Goal: Task Accomplishment & Management: Manage account settings

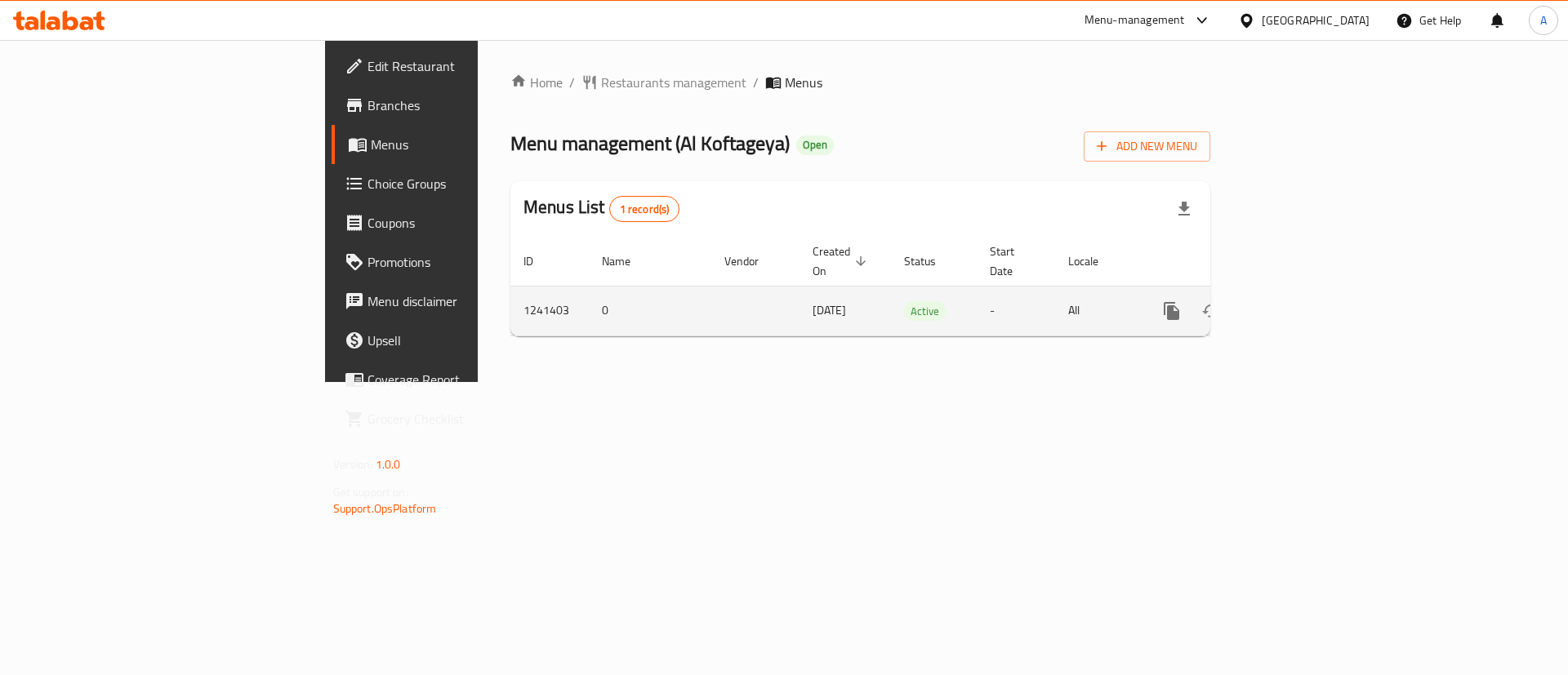
click at [1299, 301] on icon "enhanced table" at bounding box center [1289, 311] width 19 height 19
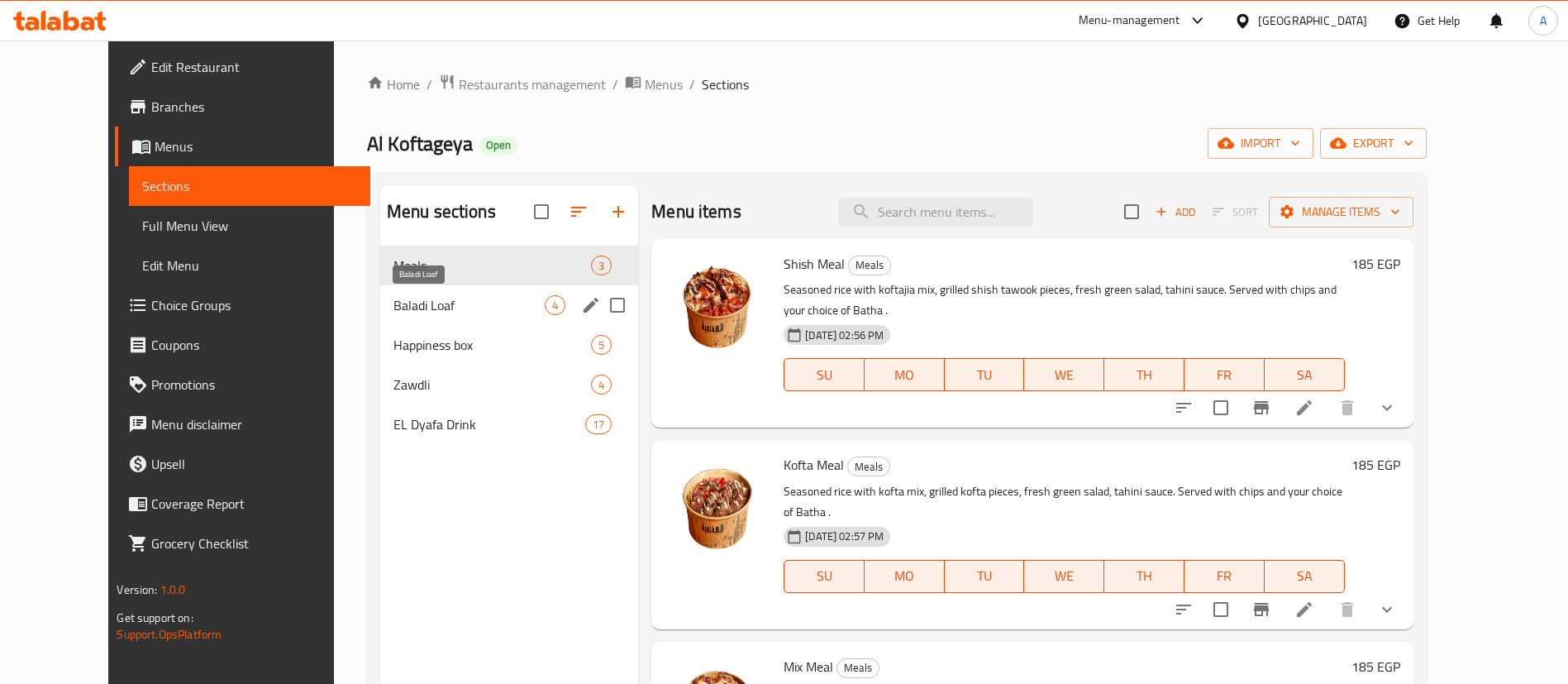
click at [429, 300] on span "Baladi Loaf" at bounding box center [468, 305] width 151 height 20
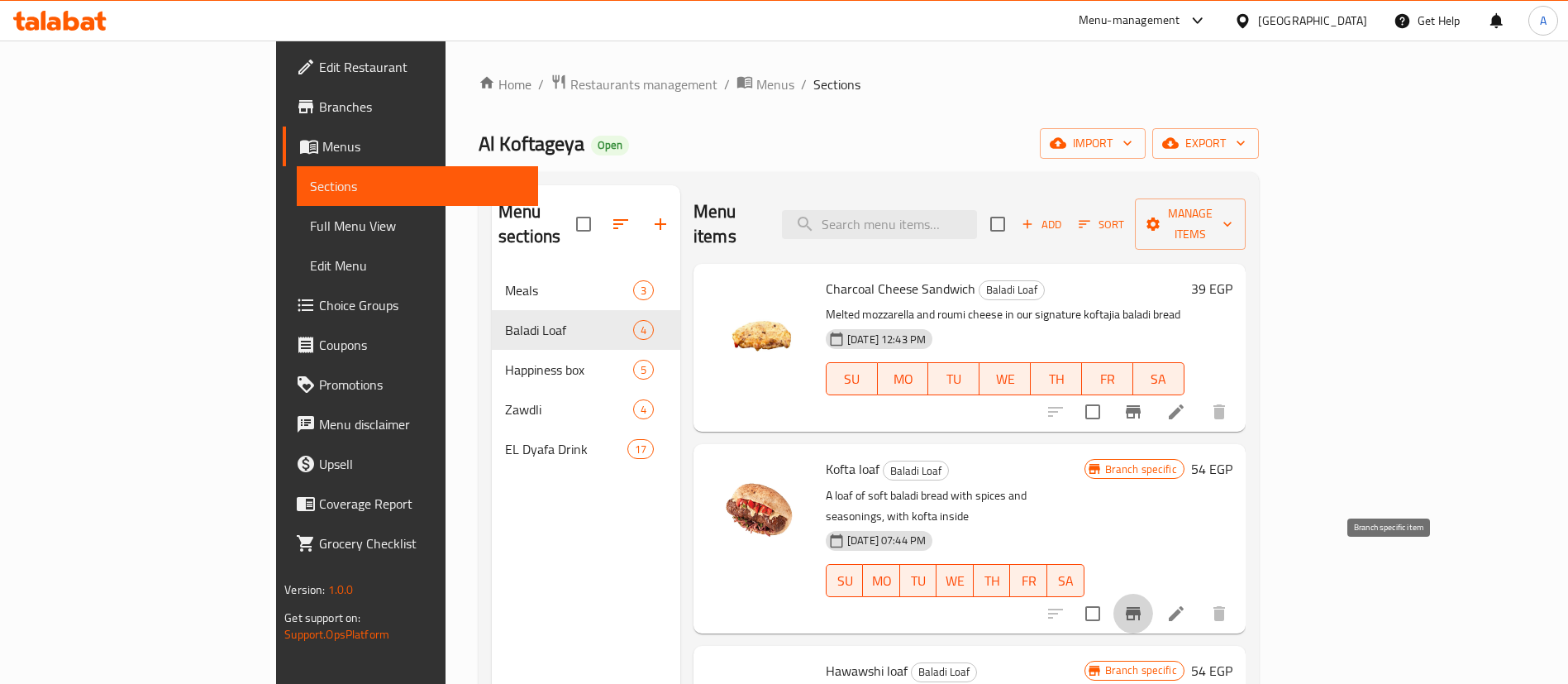
click at [1141, 607] on icon "Branch-specific-item" at bounding box center [1134, 613] width 15 height 13
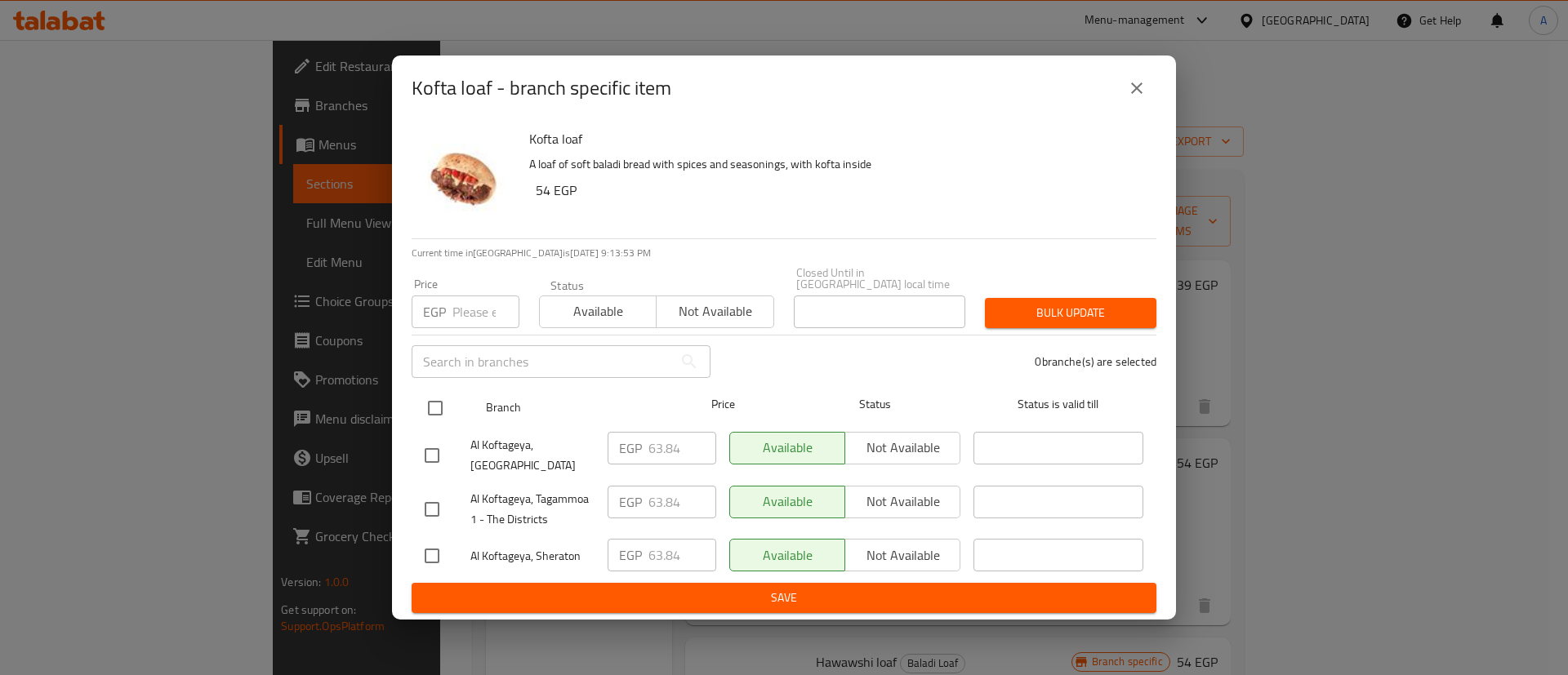
click at [426, 393] on input "checkbox" at bounding box center [434, 408] width 34 height 34
checkbox input "true"
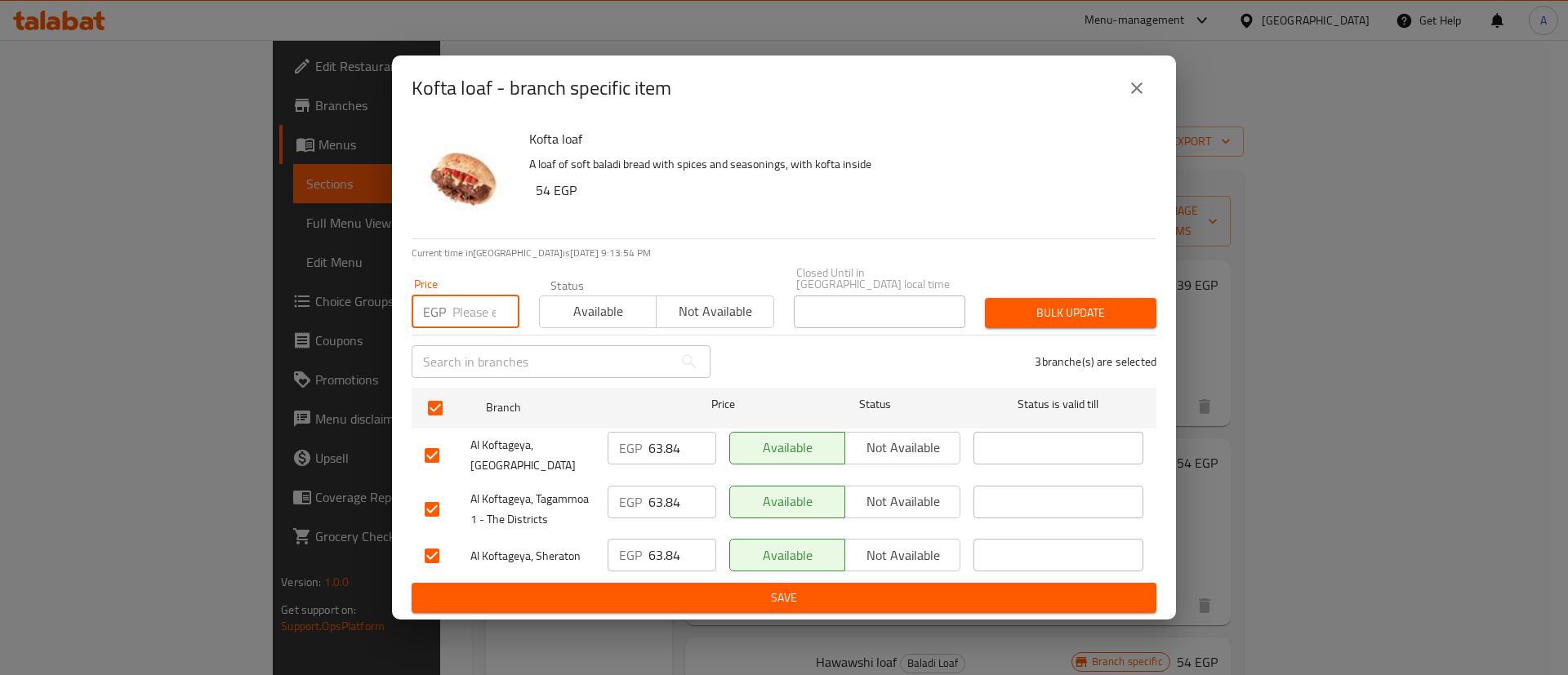
click at [470, 296] on input "number" at bounding box center [486, 311] width 67 height 33
type input "72"
click at [1082, 314] on span "Bulk update" at bounding box center [1070, 312] width 146 height 20
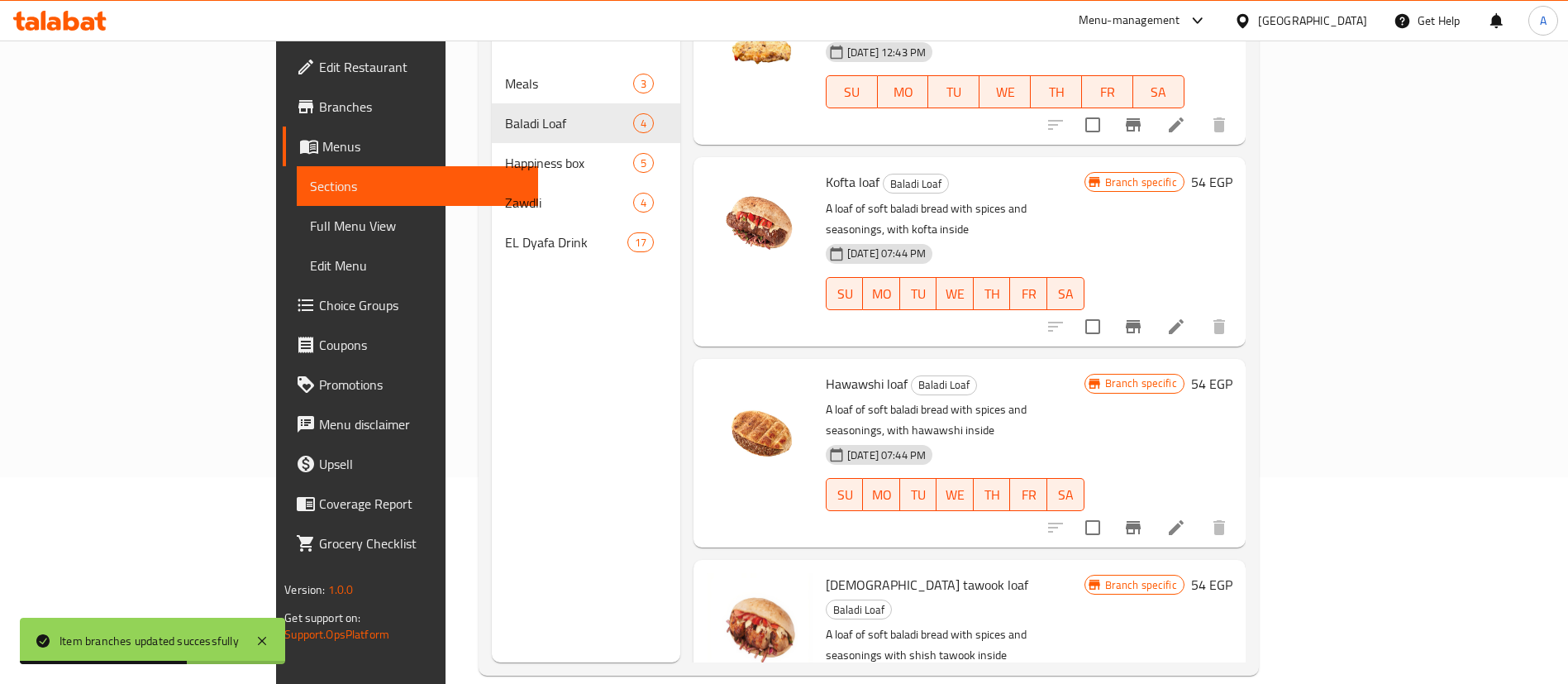
scroll to position [232, 0]
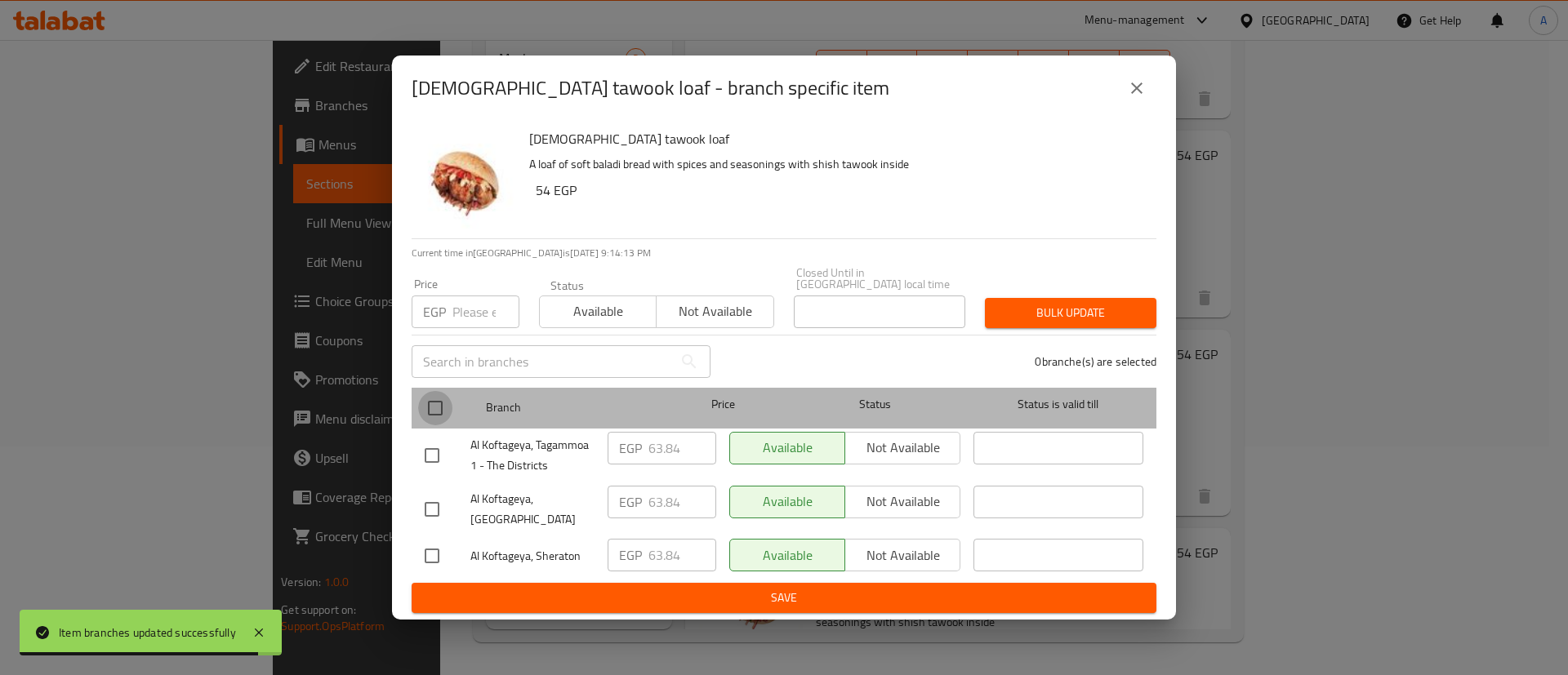
drag, startPoint x: 435, startPoint y: 409, endPoint x: 467, endPoint y: 305, distance: 108.8
click at [435, 406] on input "checkbox" at bounding box center [434, 408] width 34 height 34
checkbox input "true"
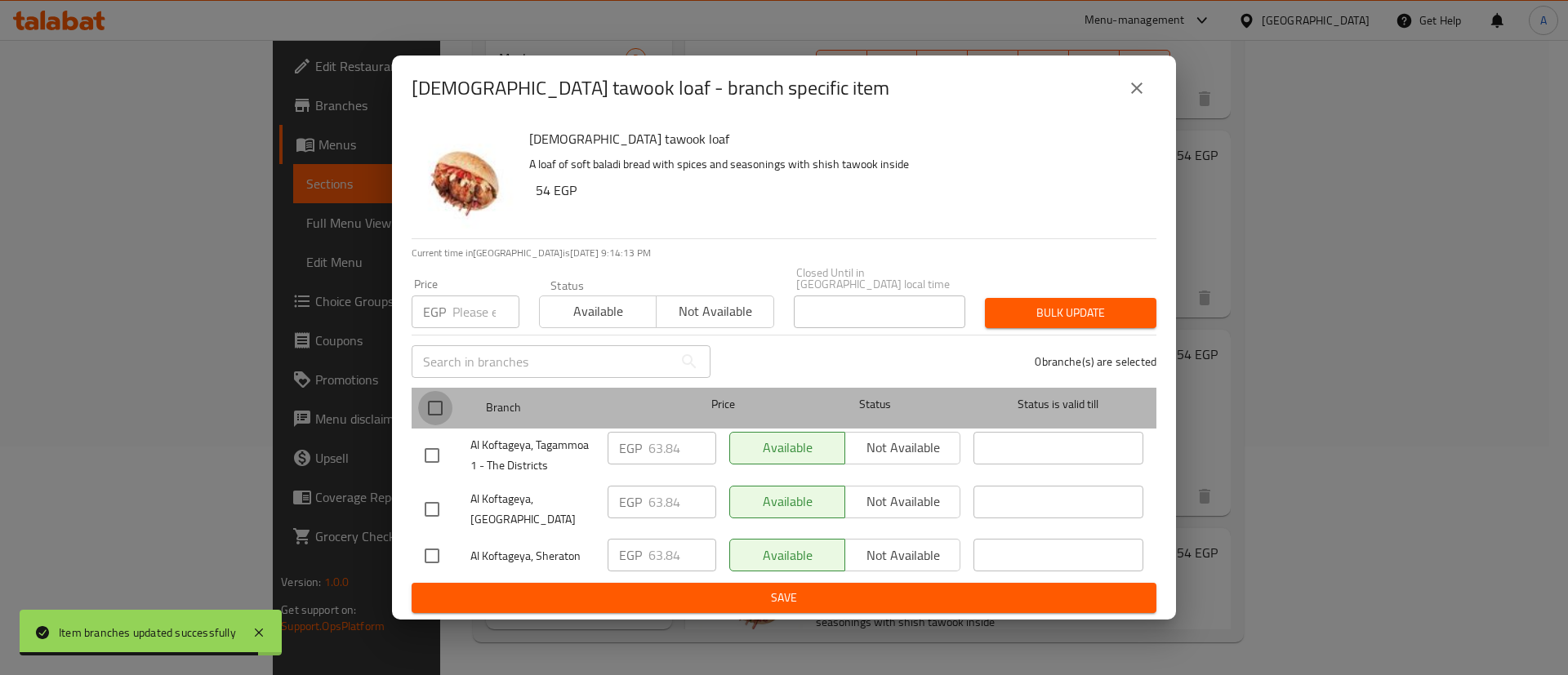
checkbox input "true"
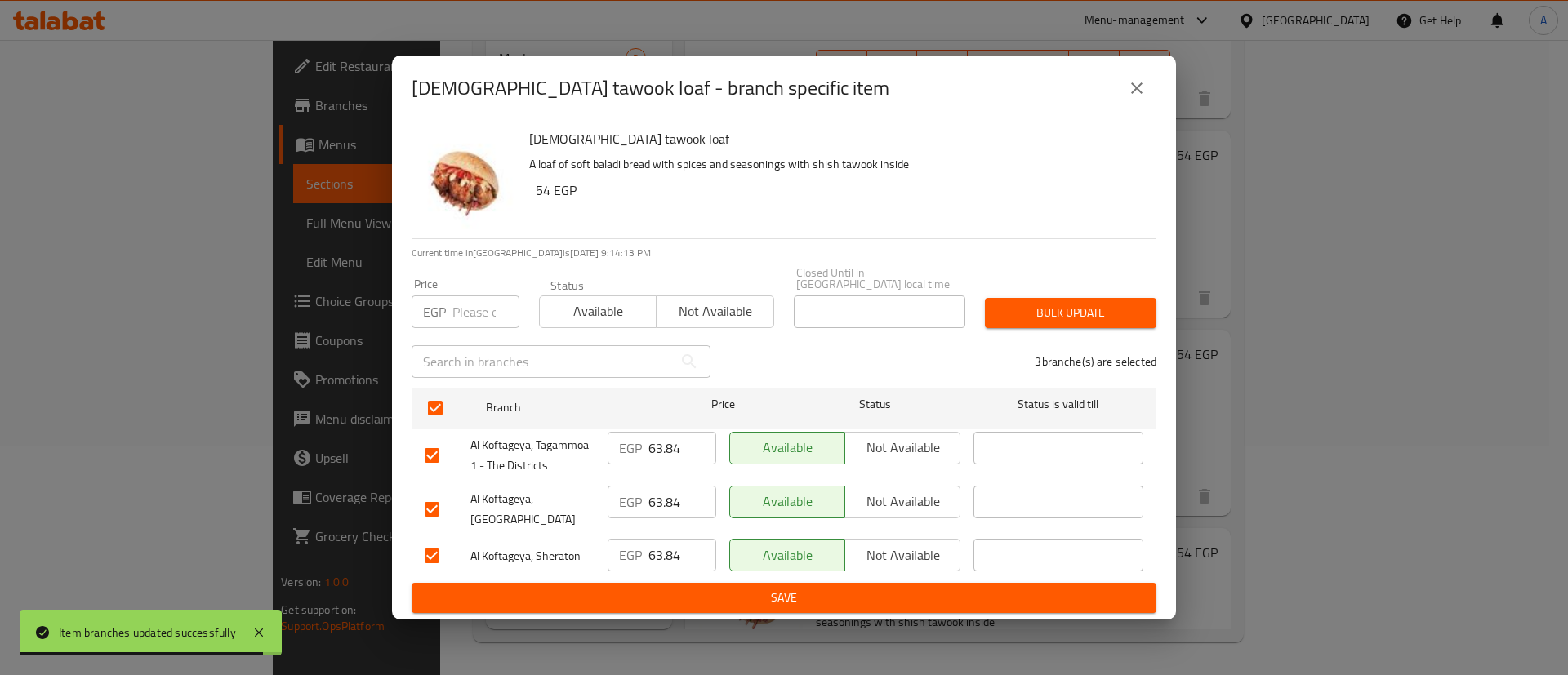
click at [470, 280] on div "Price EGP Price" at bounding box center [465, 303] width 108 height 49
click at [459, 296] on input "number" at bounding box center [486, 311] width 67 height 33
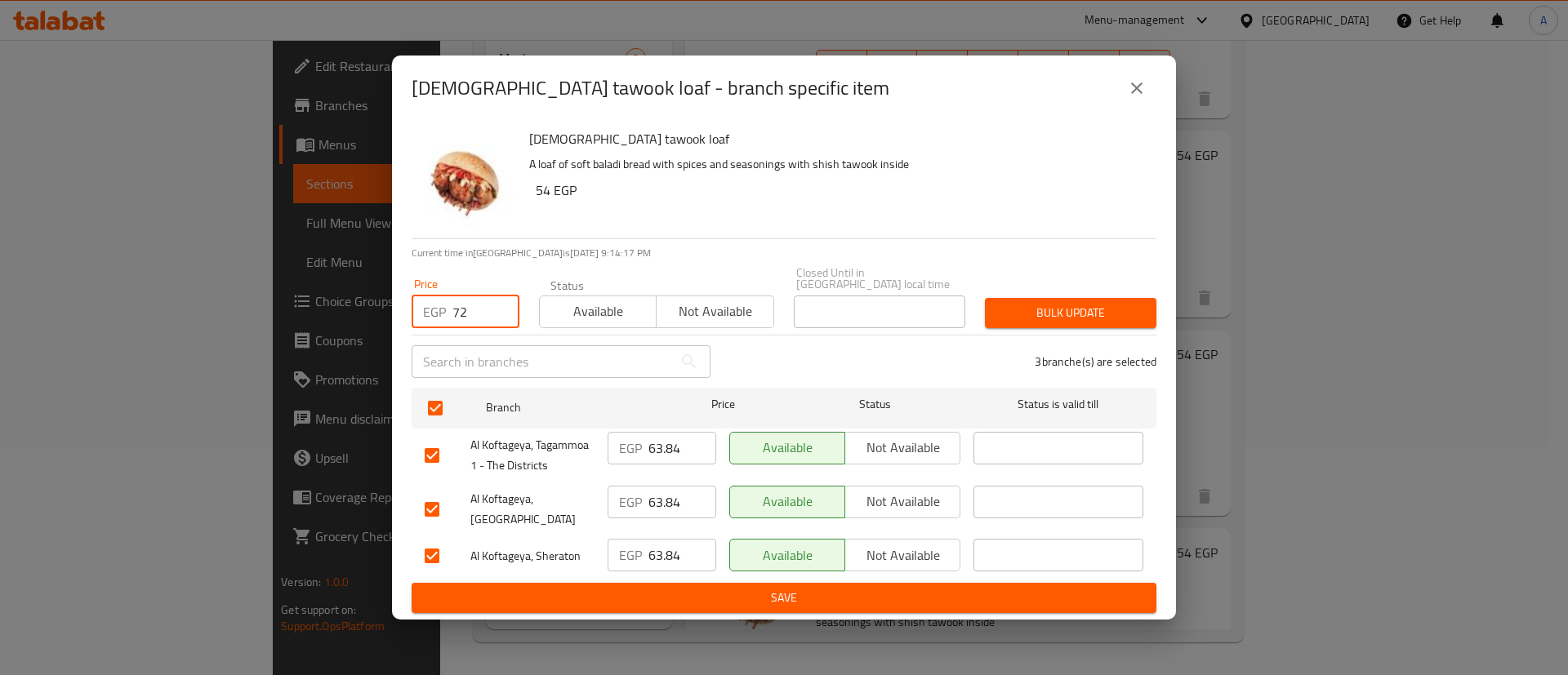
type input "72"
click at [1026, 310] on span "Bulk update" at bounding box center [1070, 312] width 146 height 20
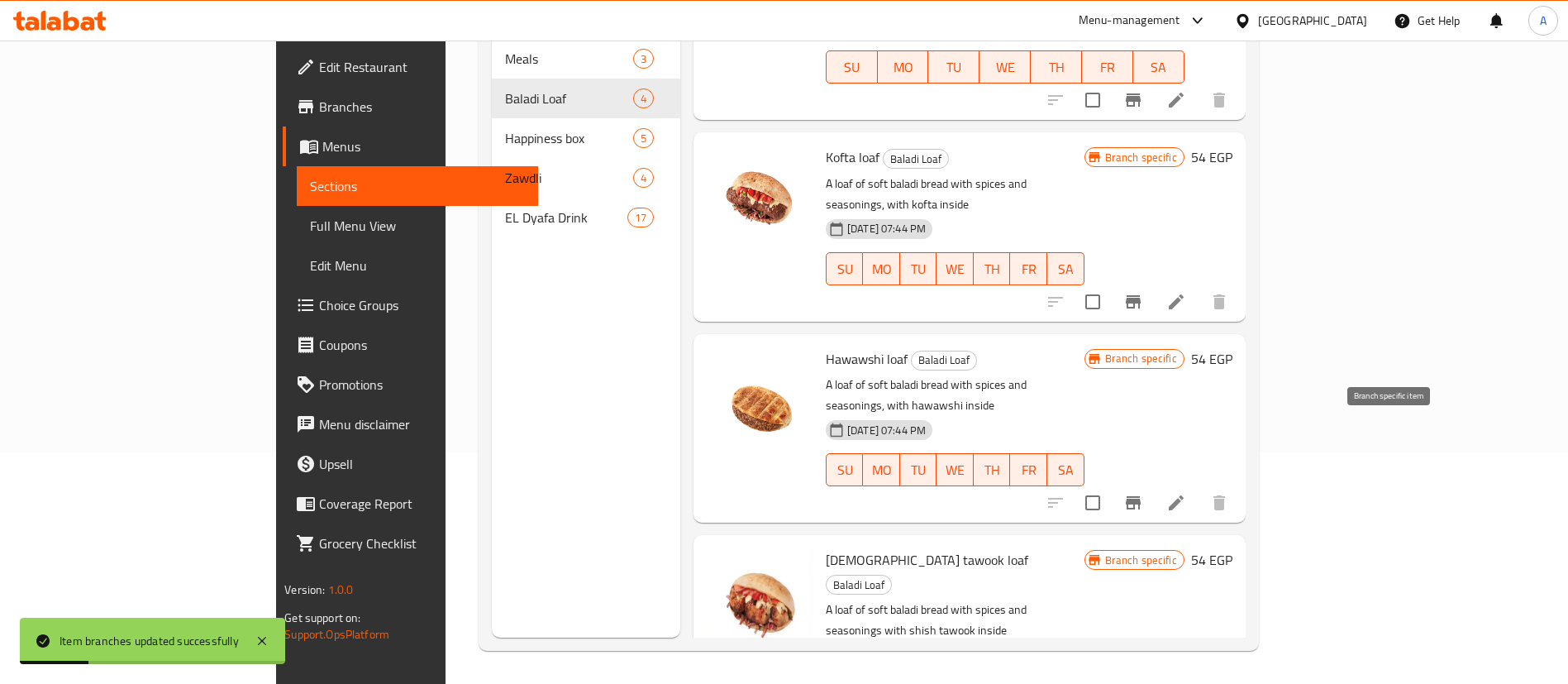
click at [1141, 496] on icon "Branch-specific-item" at bounding box center [1134, 502] width 15 height 13
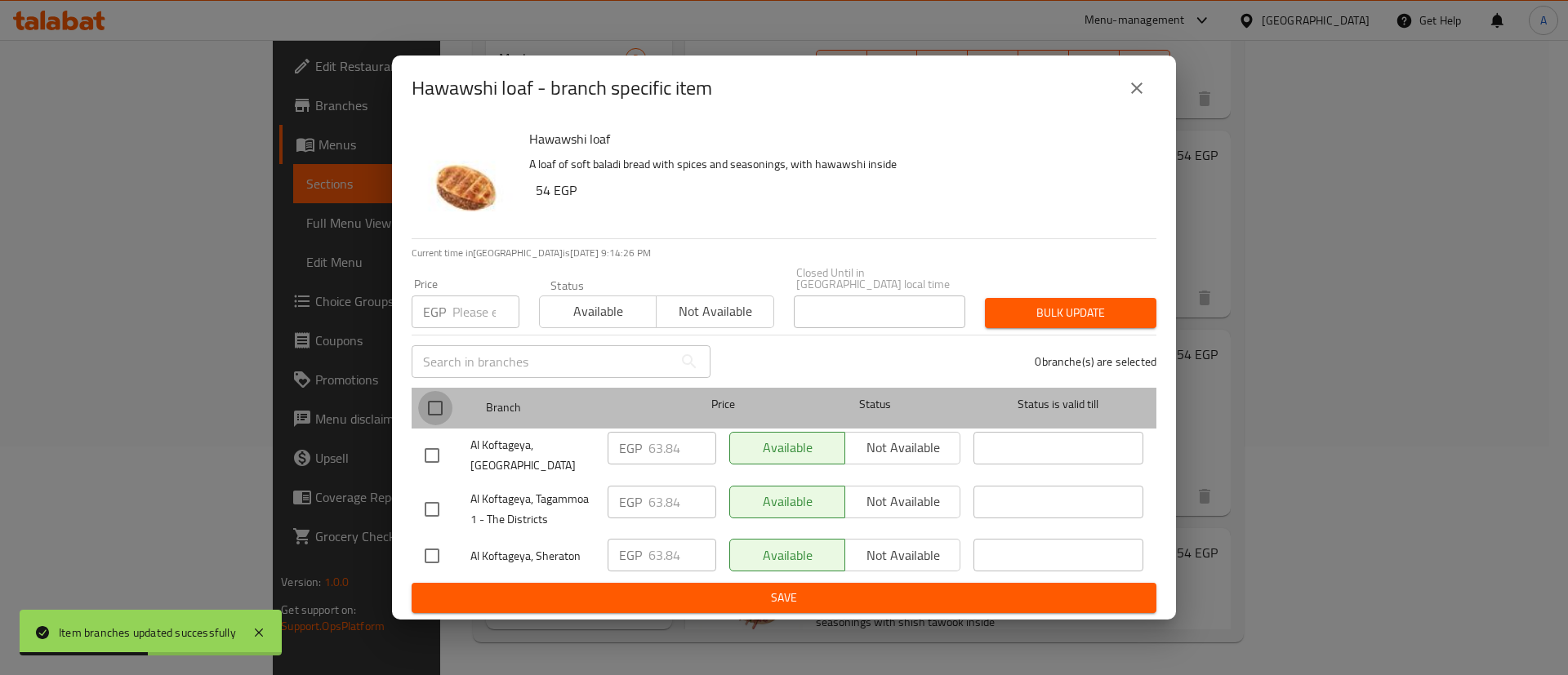
click at [423, 401] on input "checkbox" at bounding box center [434, 408] width 34 height 34
checkbox input "true"
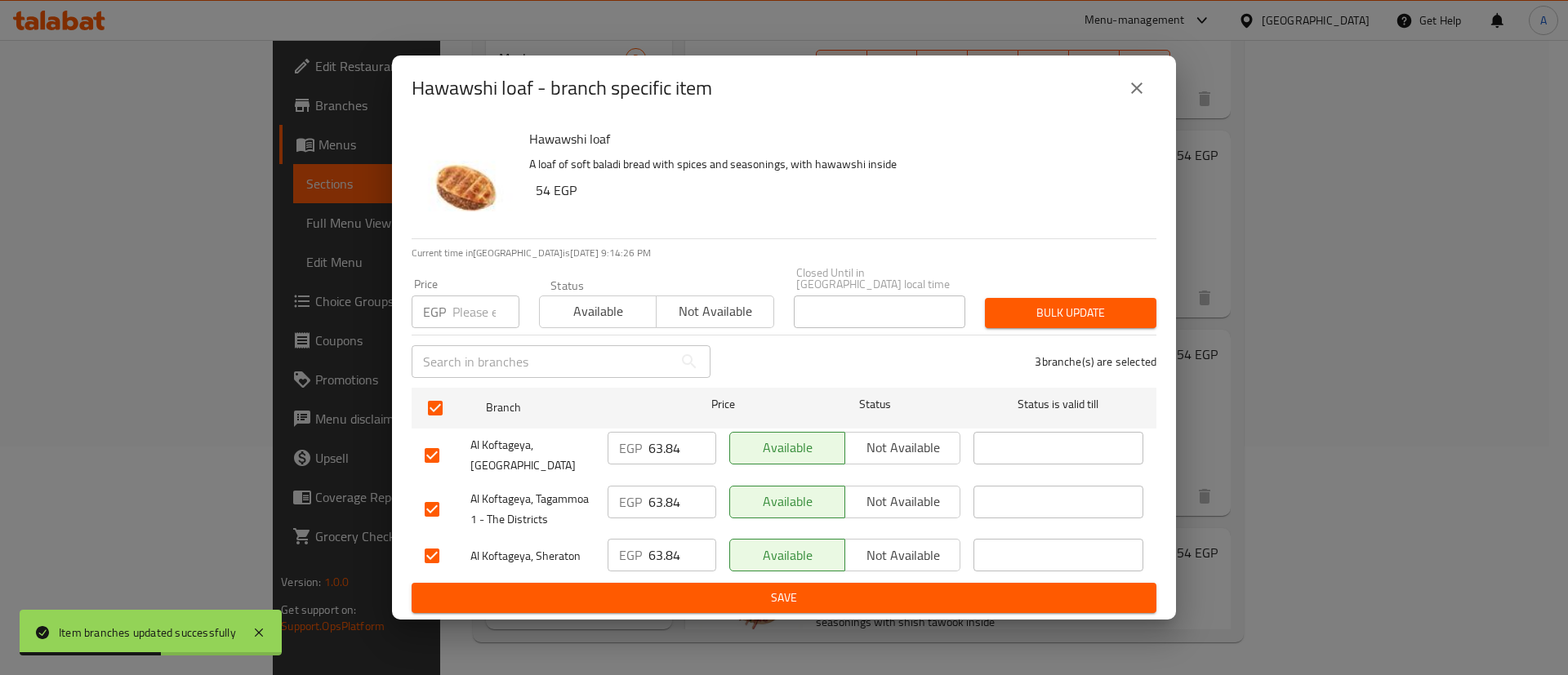
click at [460, 308] on input "number" at bounding box center [486, 311] width 67 height 33
type input "72"
click at [1094, 305] on span "Bulk update" at bounding box center [1070, 312] width 146 height 20
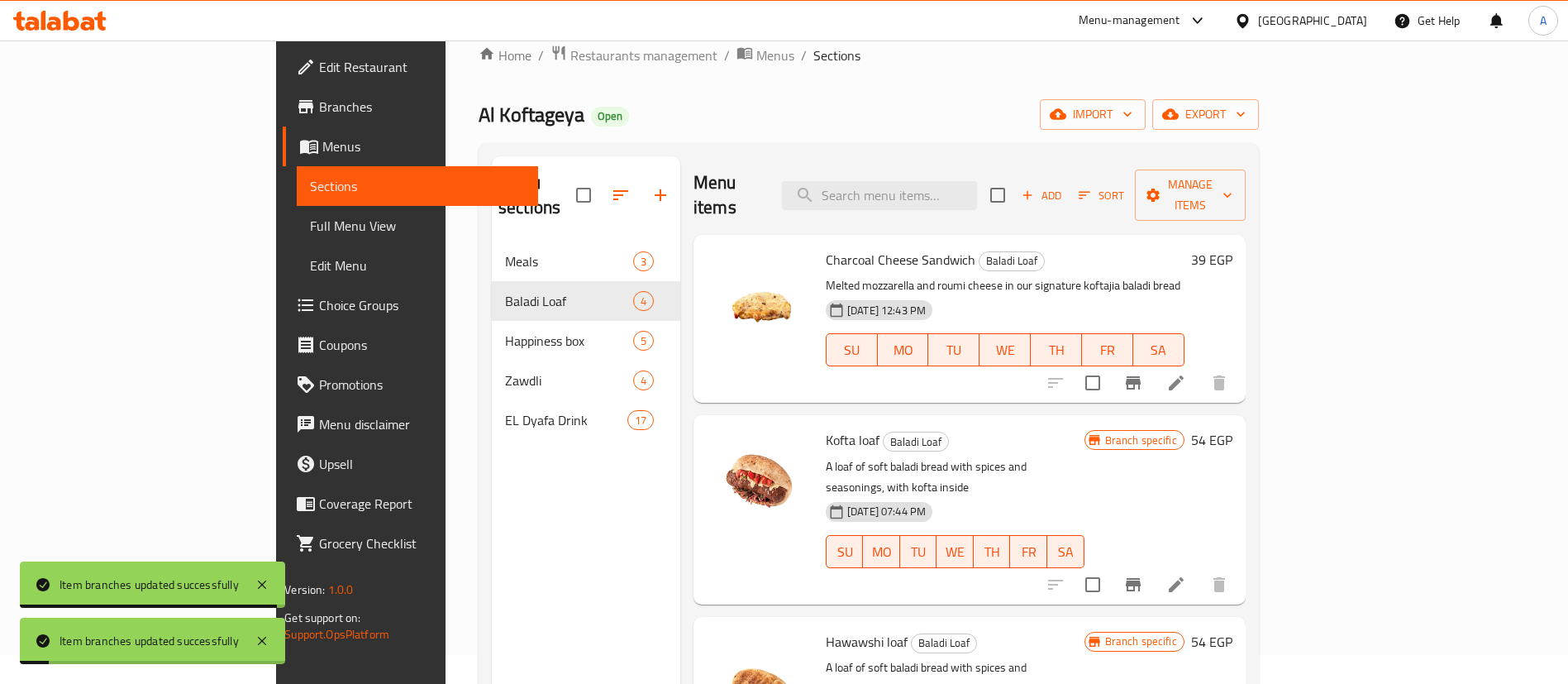
scroll to position [0, 0]
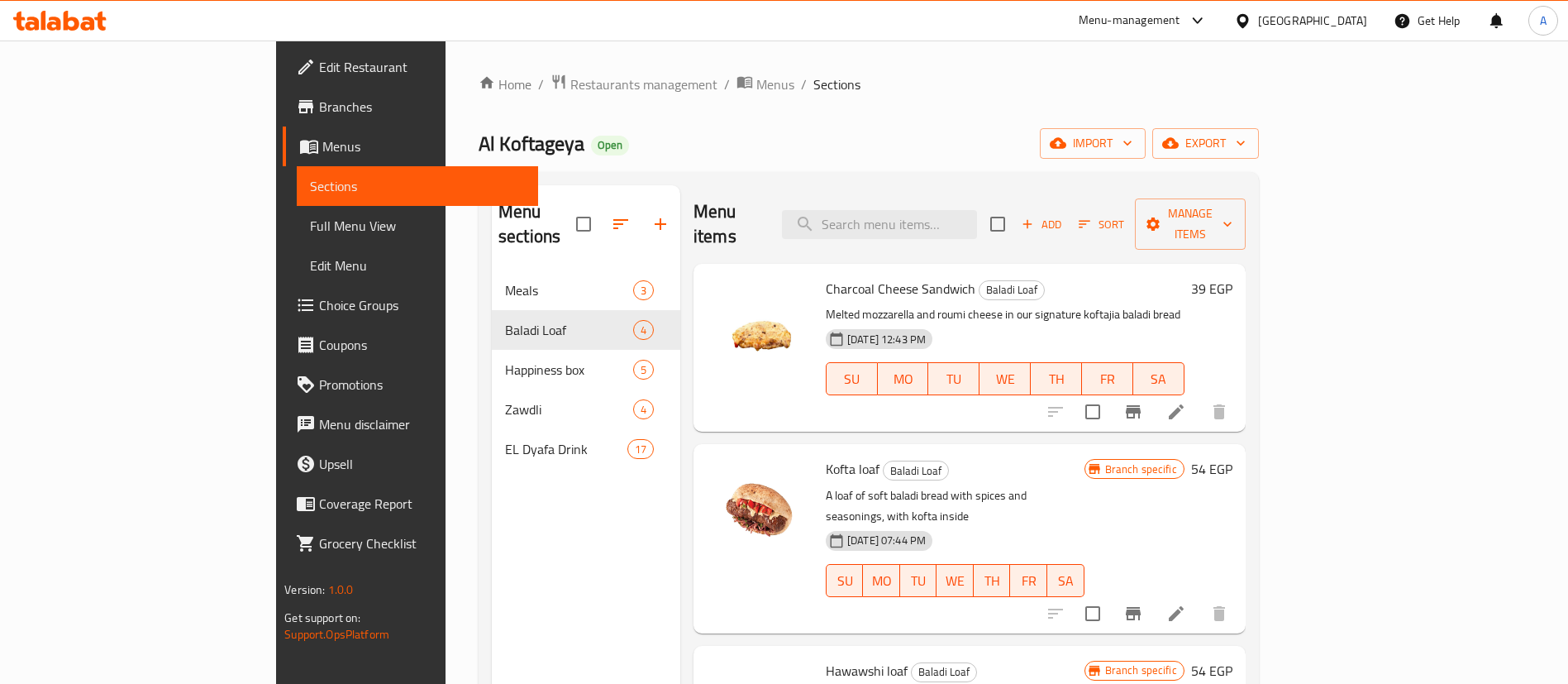
click at [319, 108] on span "Branches" at bounding box center [422, 106] width 206 height 20
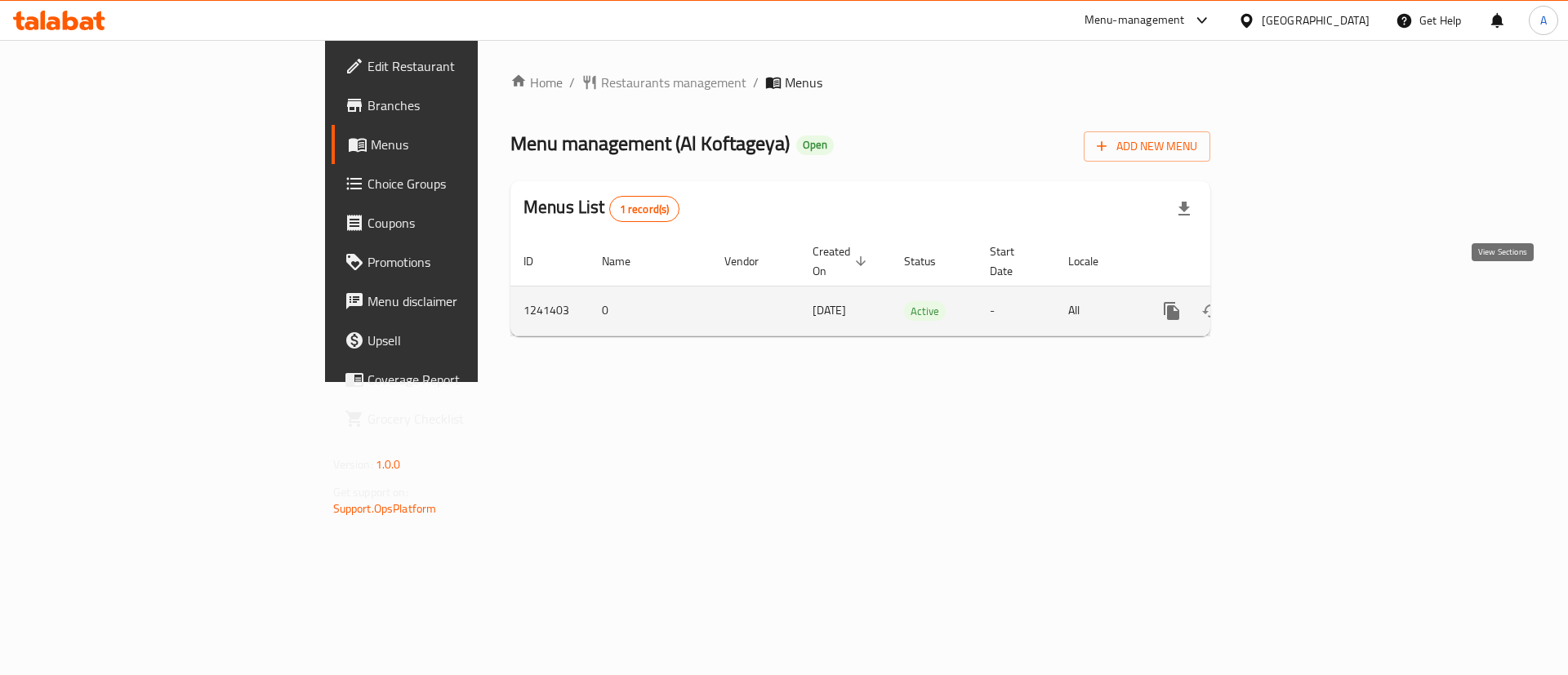
click at [1308, 296] on link "enhanced table" at bounding box center [1289, 311] width 39 height 39
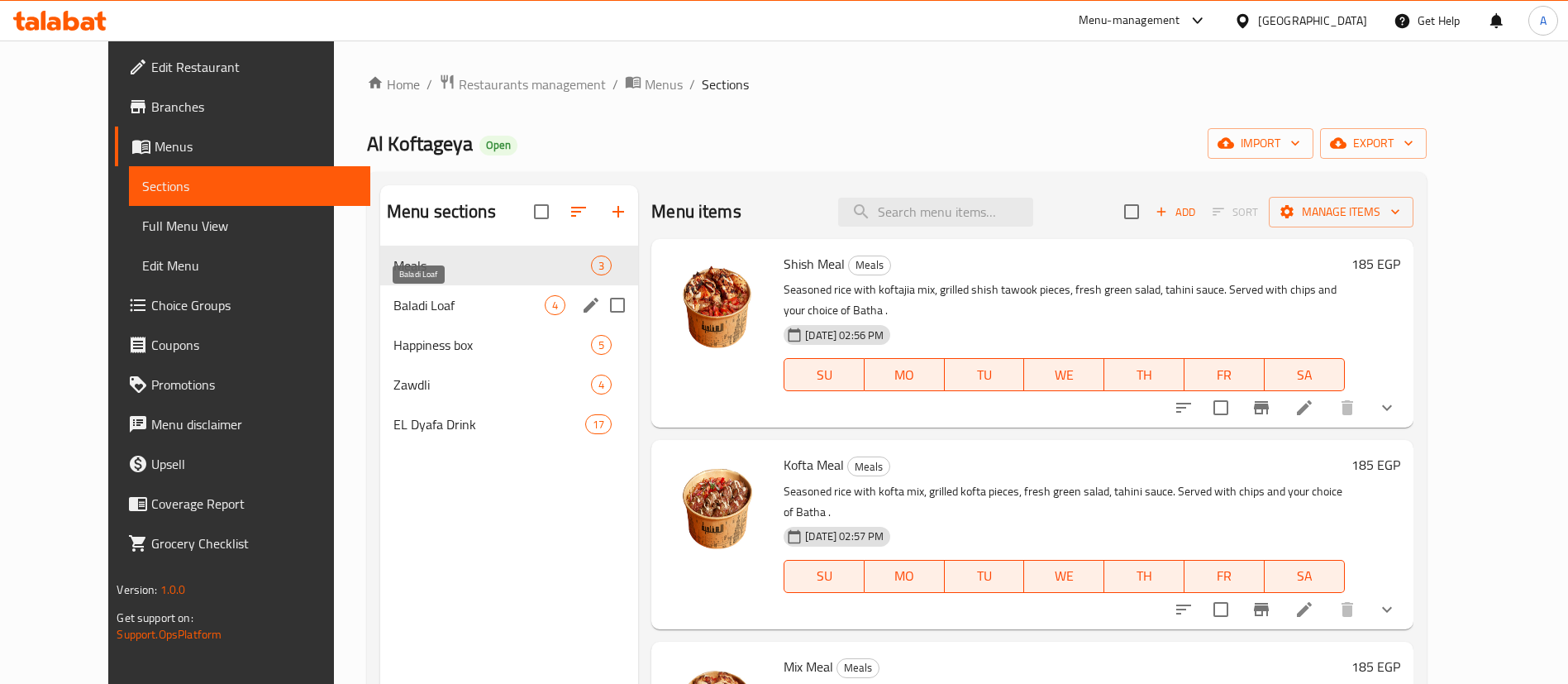
click at [393, 308] on span "Baladi Loaf" at bounding box center [468, 305] width 151 height 20
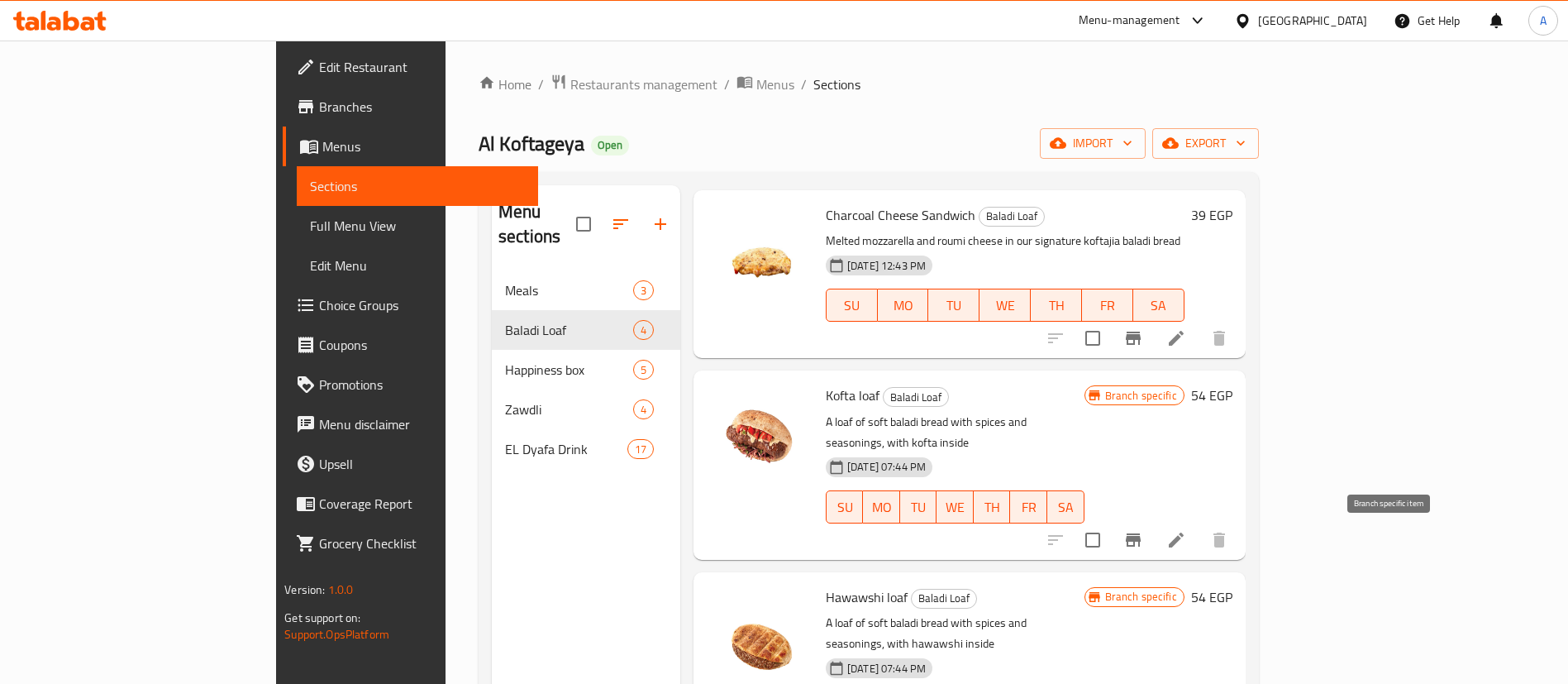
scroll to position [80, 0]
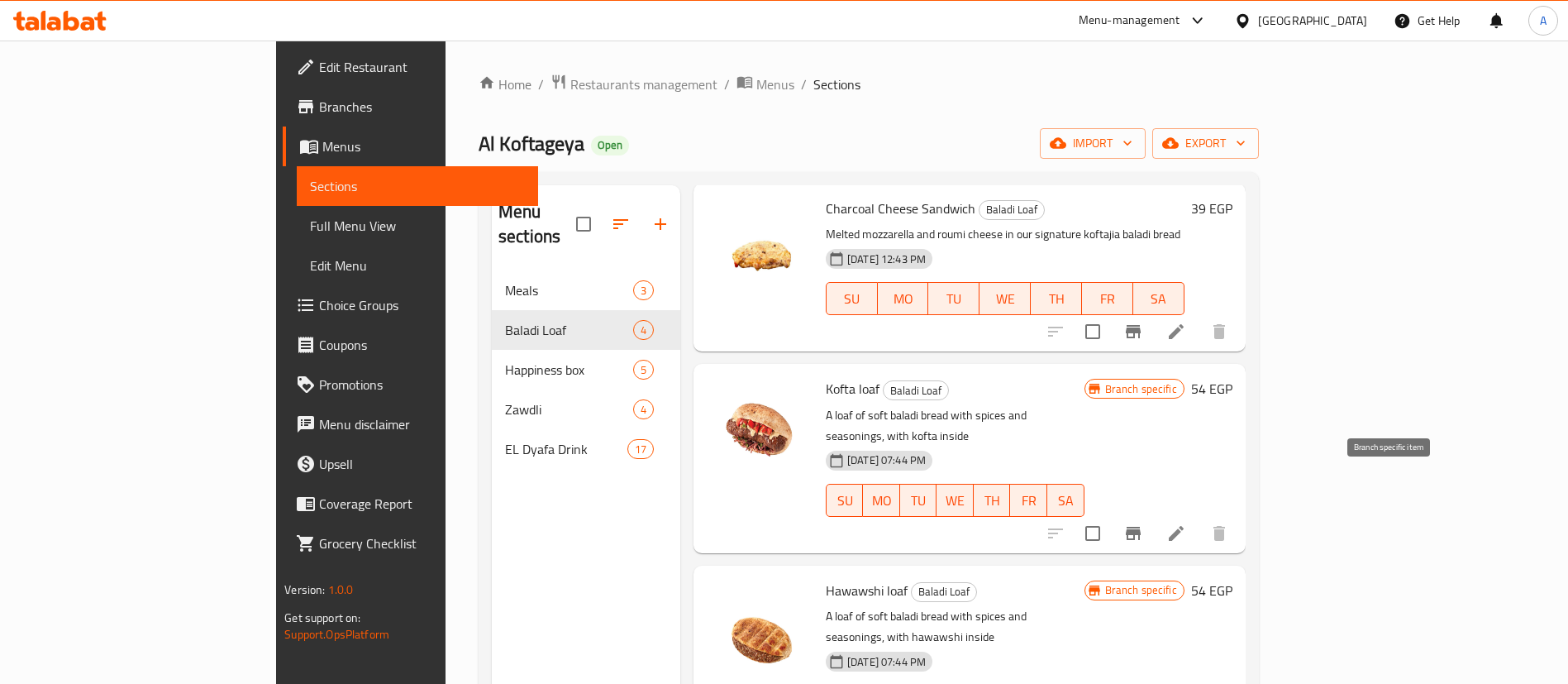
click at [1143, 523] on icon "Branch-specific-item" at bounding box center [1134, 533] width 20 height 20
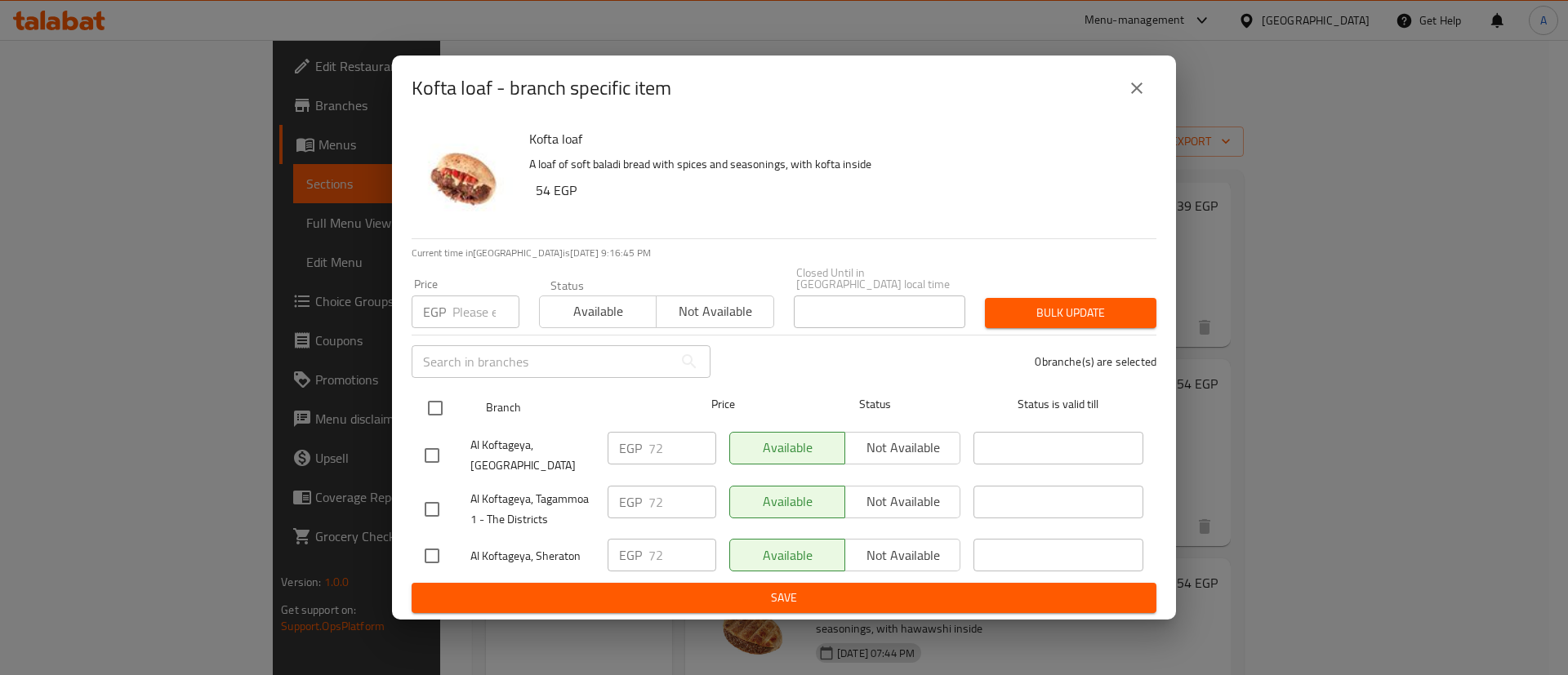
click at [438, 396] on input "checkbox" at bounding box center [434, 408] width 34 height 34
checkbox input "true"
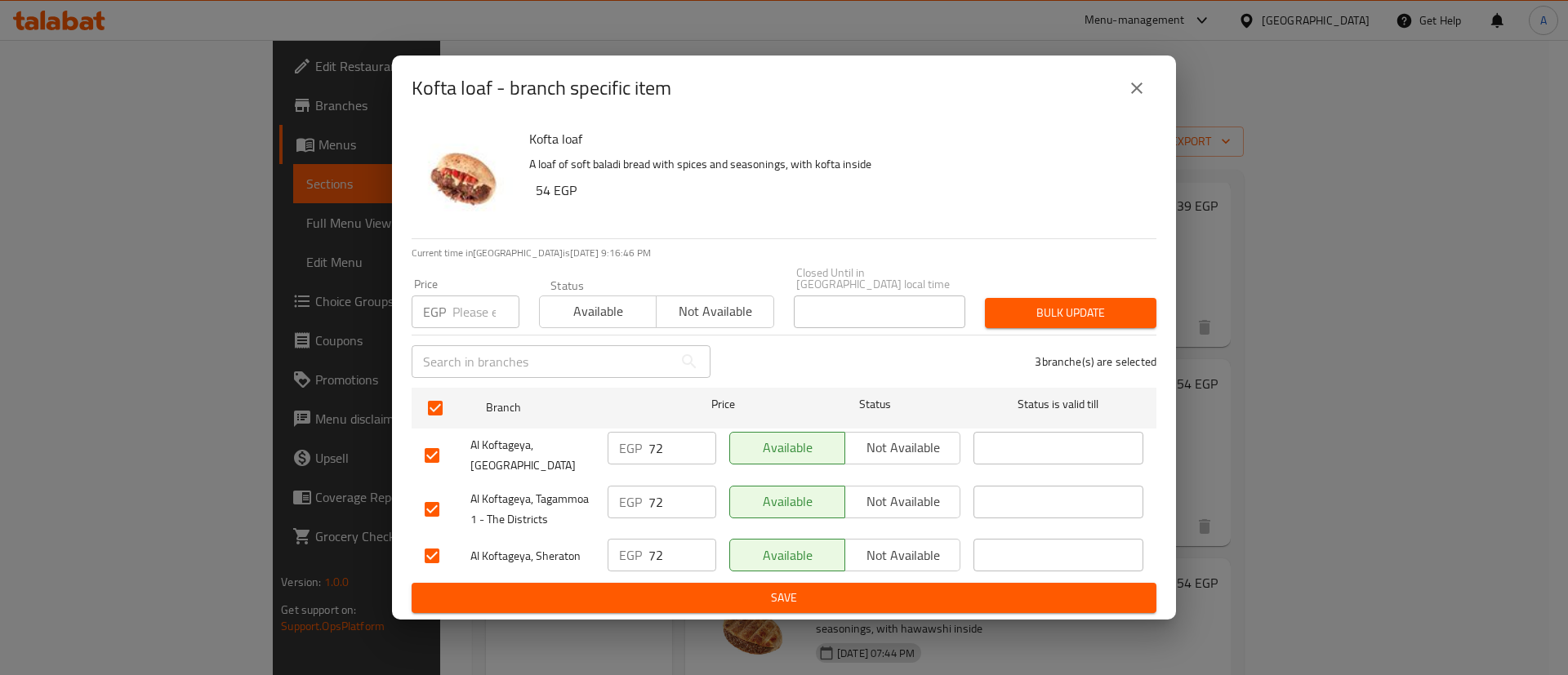
click at [680, 446] on input "72" at bounding box center [682, 447] width 68 height 33
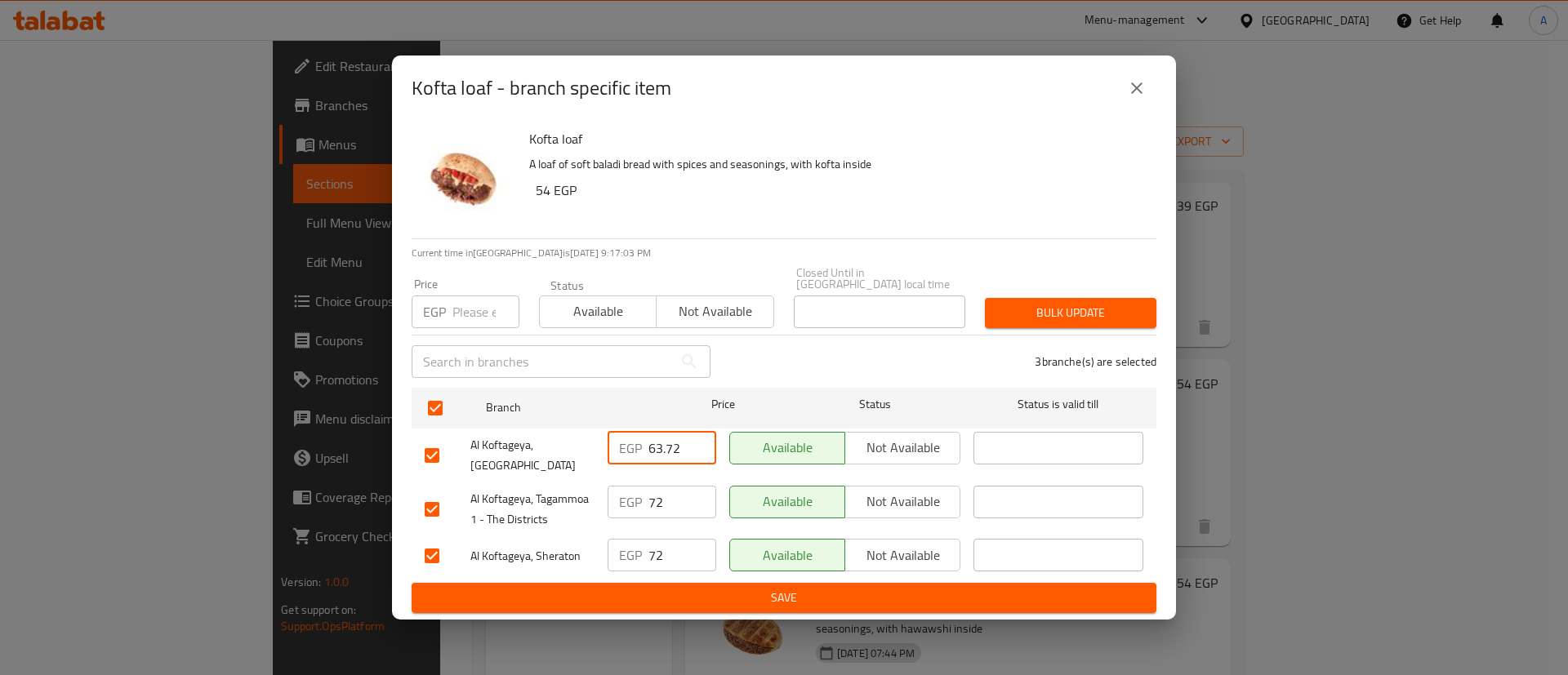
type input "63.72"
click at [685, 499] on input "72" at bounding box center [682, 501] width 68 height 33
paste input "63."
type input "63.72"
click at [667, 555] on input "72" at bounding box center [682, 554] width 68 height 33
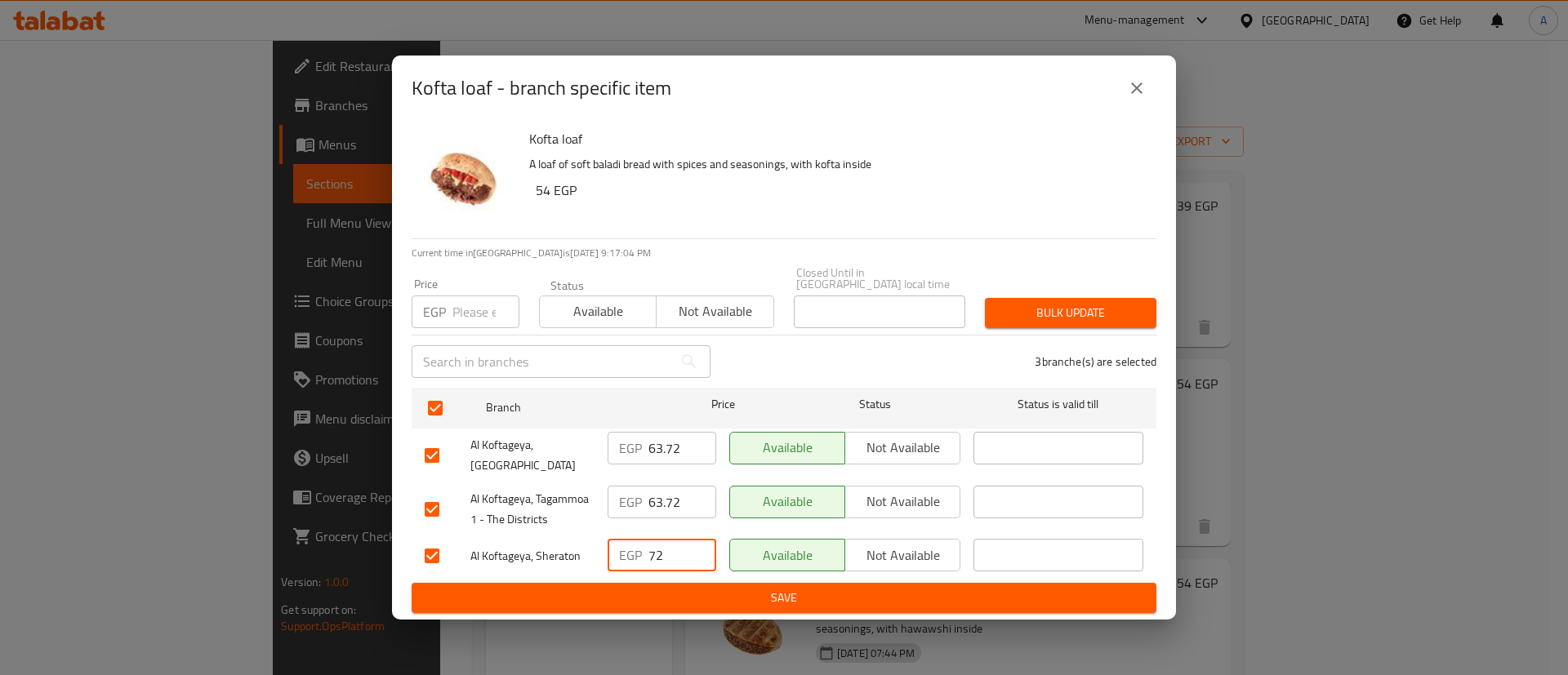
paste input "63."
type input "63.72"
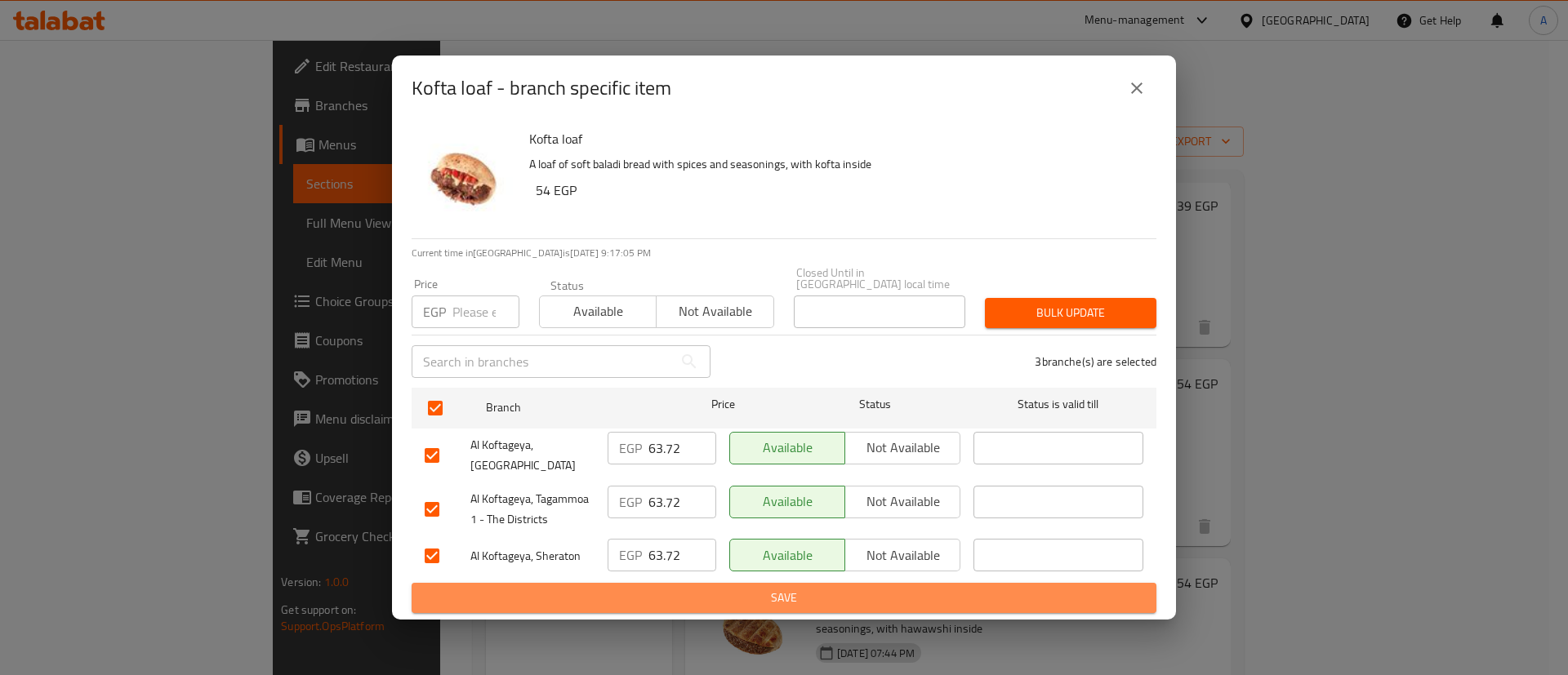
click at [745, 600] on span "Save" at bounding box center [784, 597] width 719 height 20
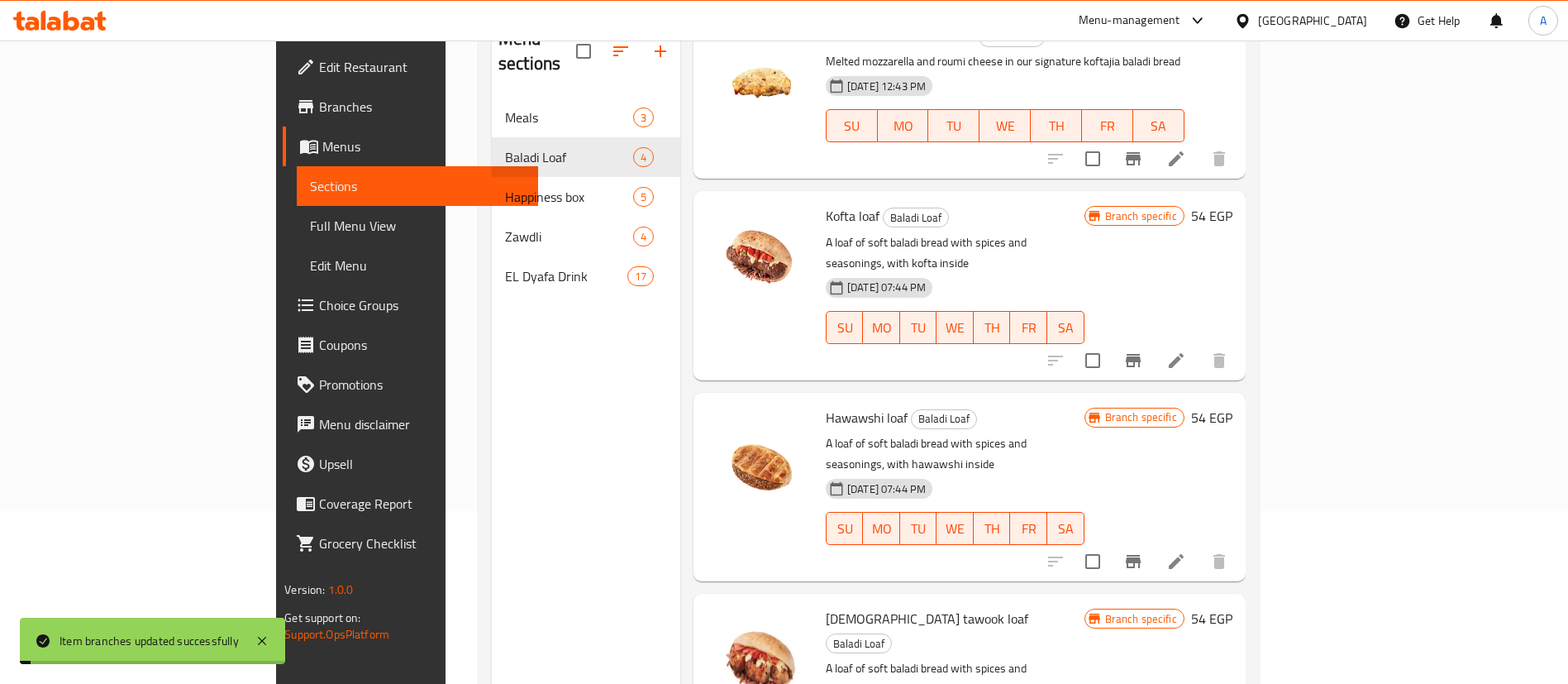
scroll to position [207, 0]
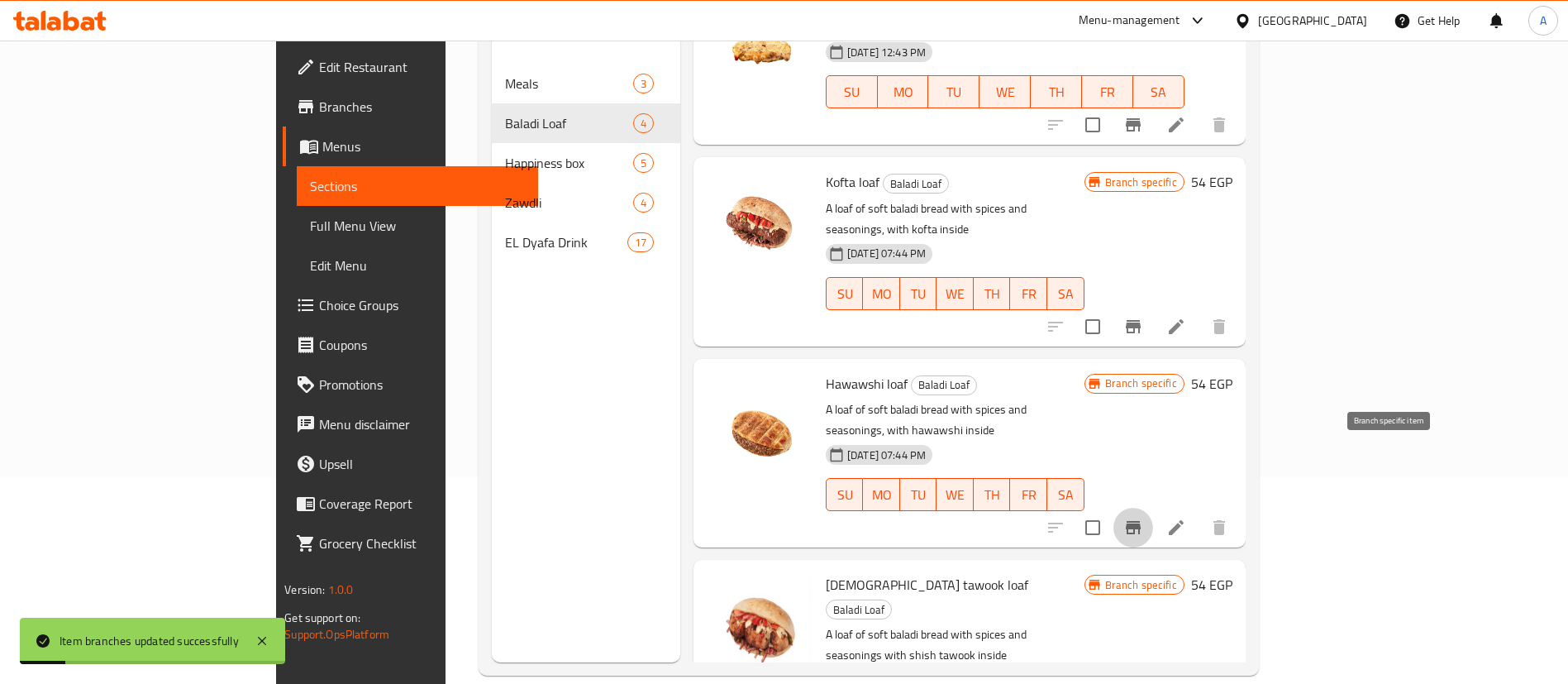
click at [1143, 518] on icon "Branch-specific-item" at bounding box center [1134, 528] width 20 height 20
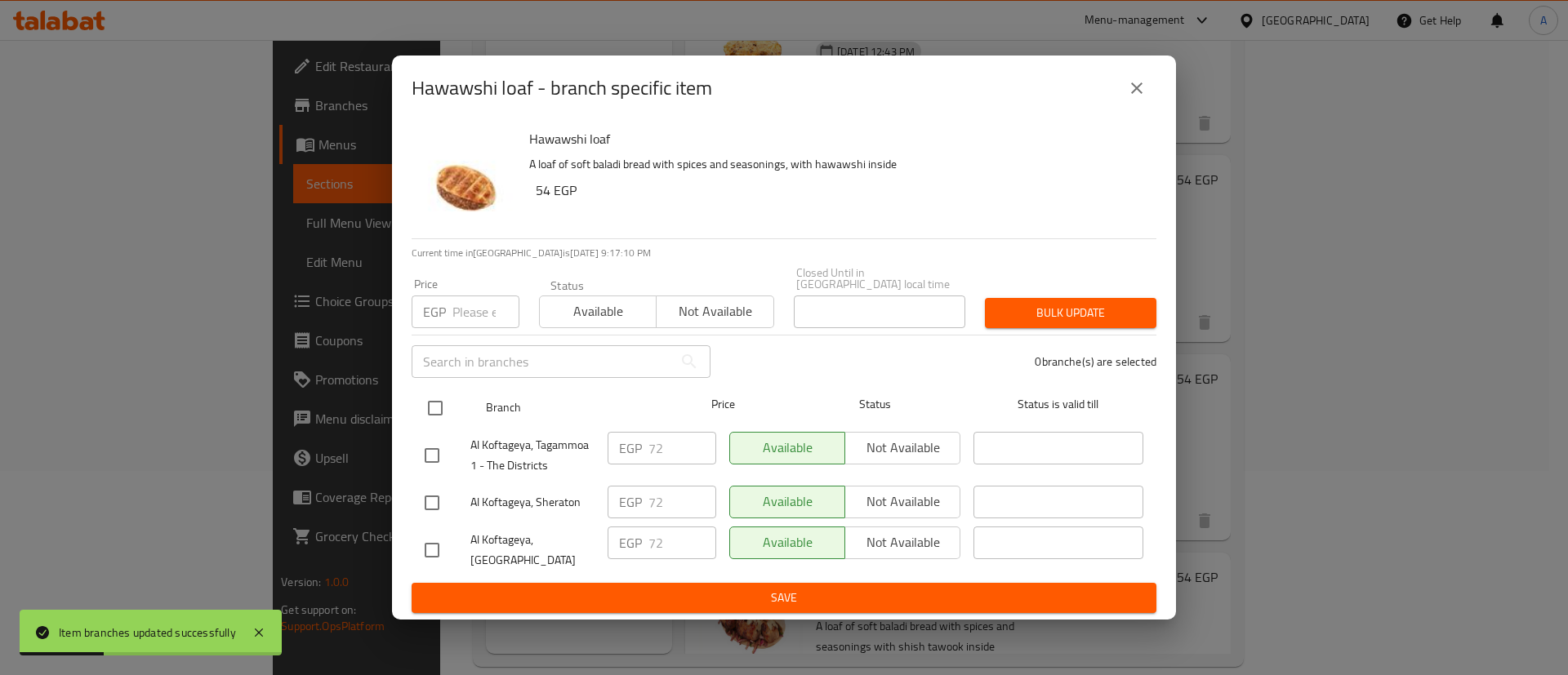
click at [426, 400] on input "checkbox" at bounding box center [434, 408] width 34 height 34
checkbox input "true"
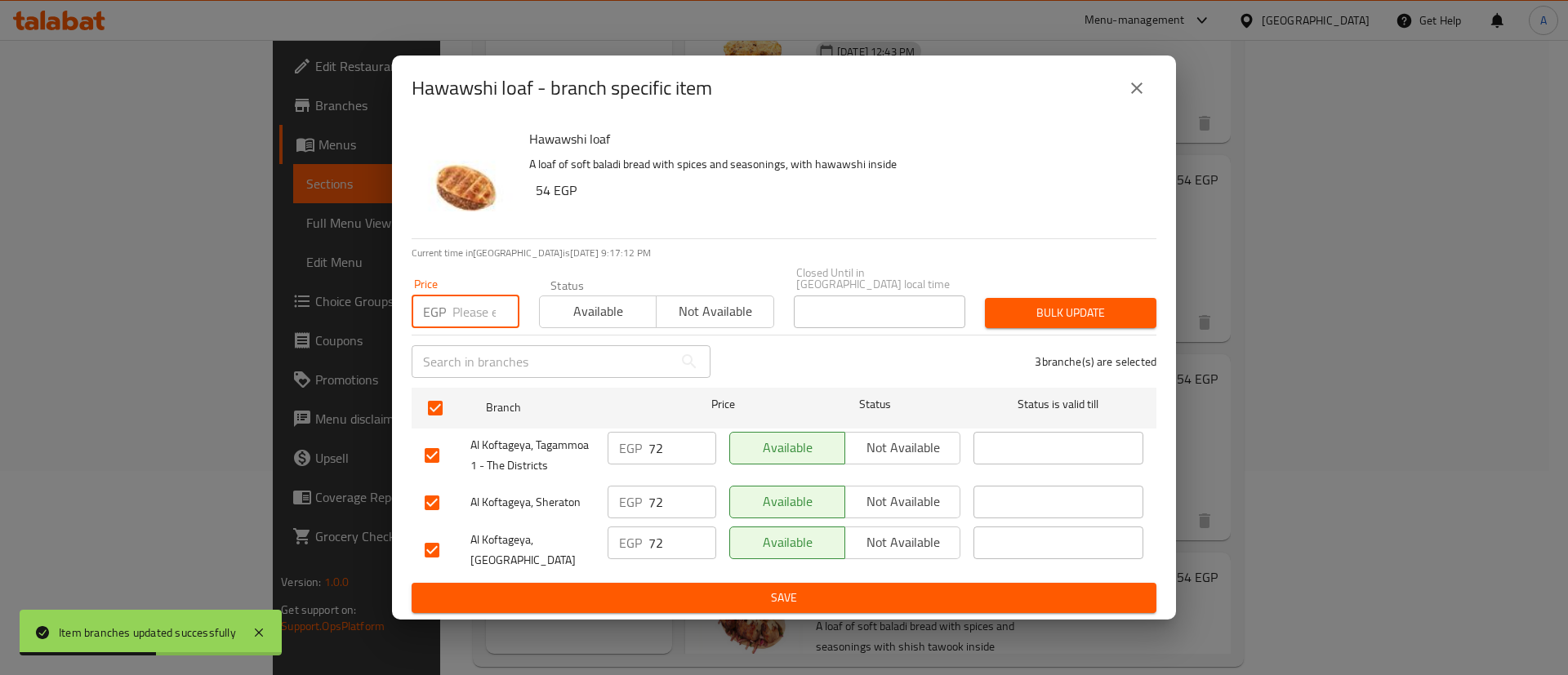
click at [471, 307] on input "number" at bounding box center [486, 311] width 67 height 33
paste input "63.72"
click at [464, 297] on input "63.72" at bounding box center [486, 311] width 67 height 33
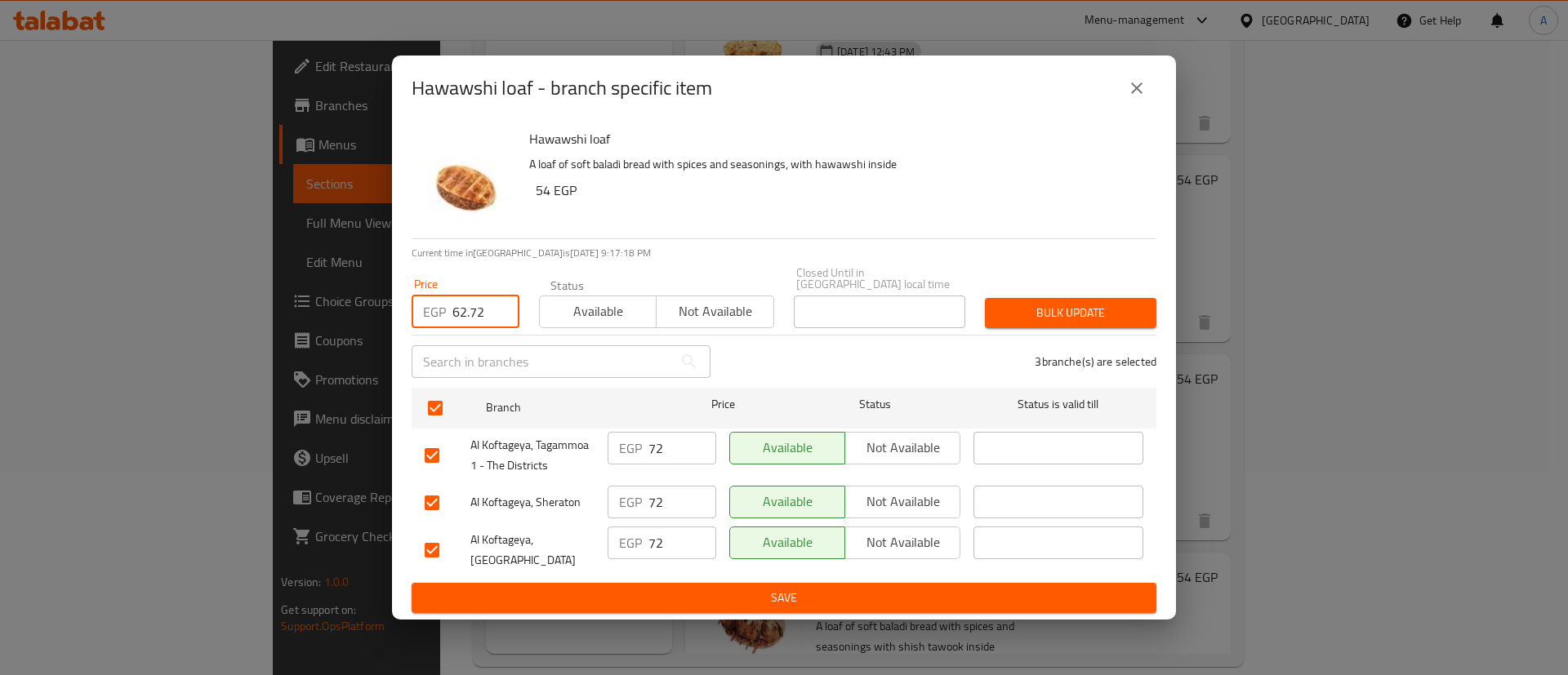
type input "62.72"
click at [1065, 303] on span "Bulk update" at bounding box center [1070, 312] width 146 height 20
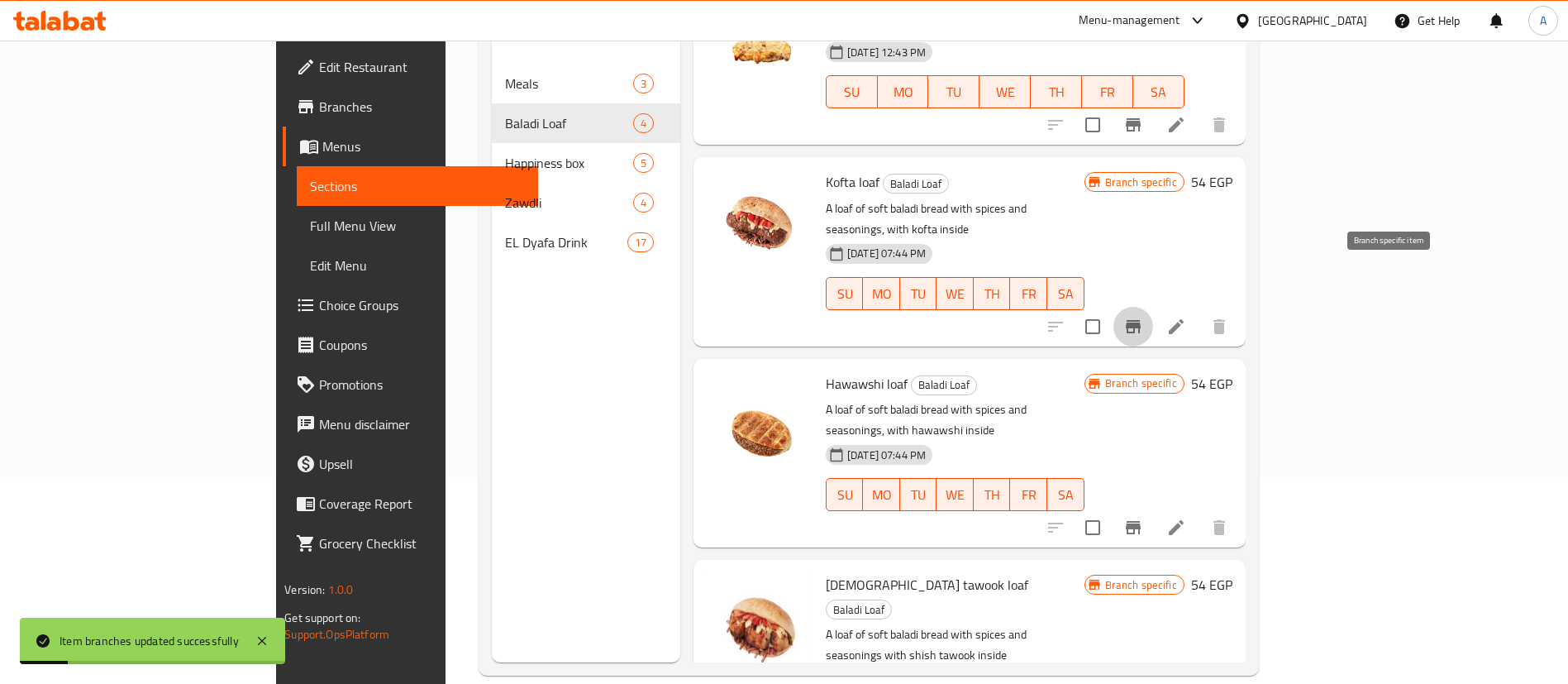
click at [1143, 317] on icon "Branch-specific-item" at bounding box center [1134, 326] width 20 height 20
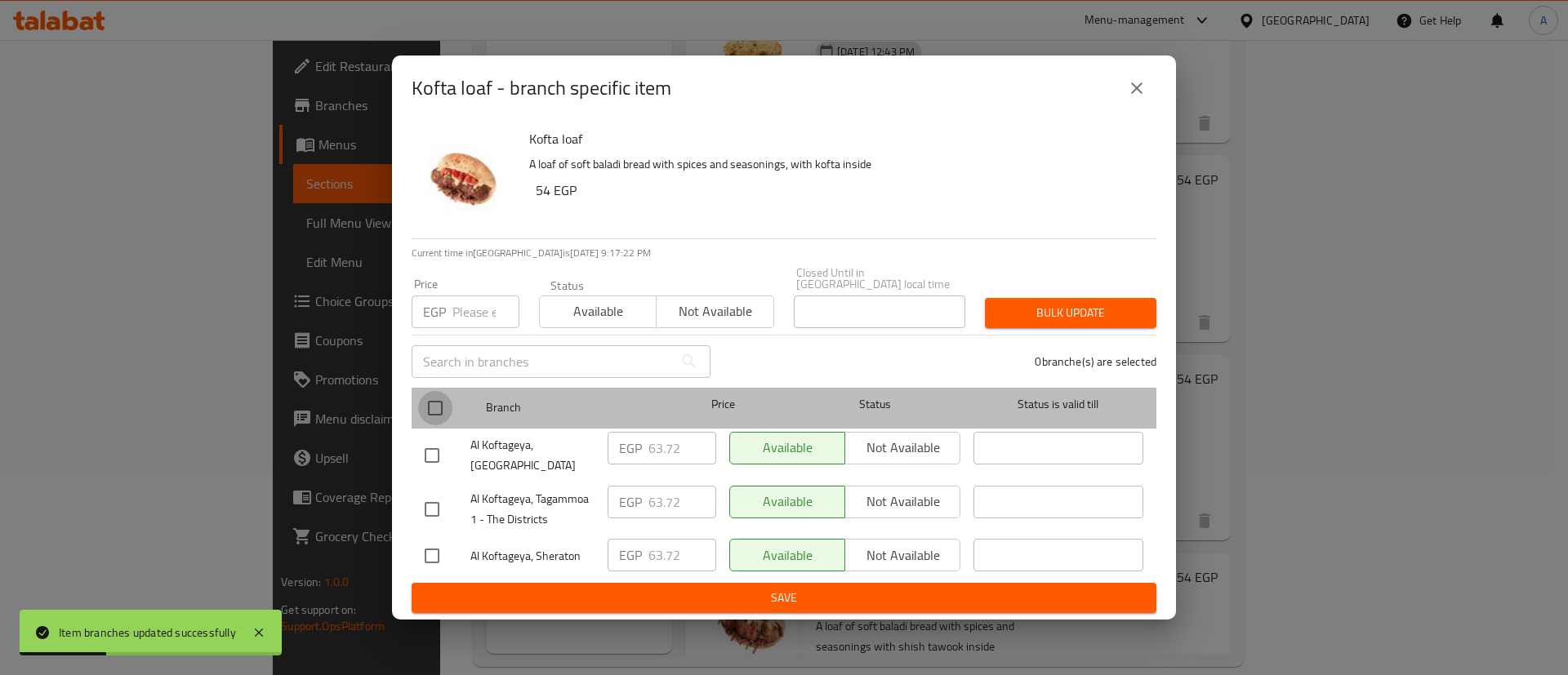
click at [440, 404] on input "checkbox" at bounding box center [434, 408] width 34 height 34
checkbox input "true"
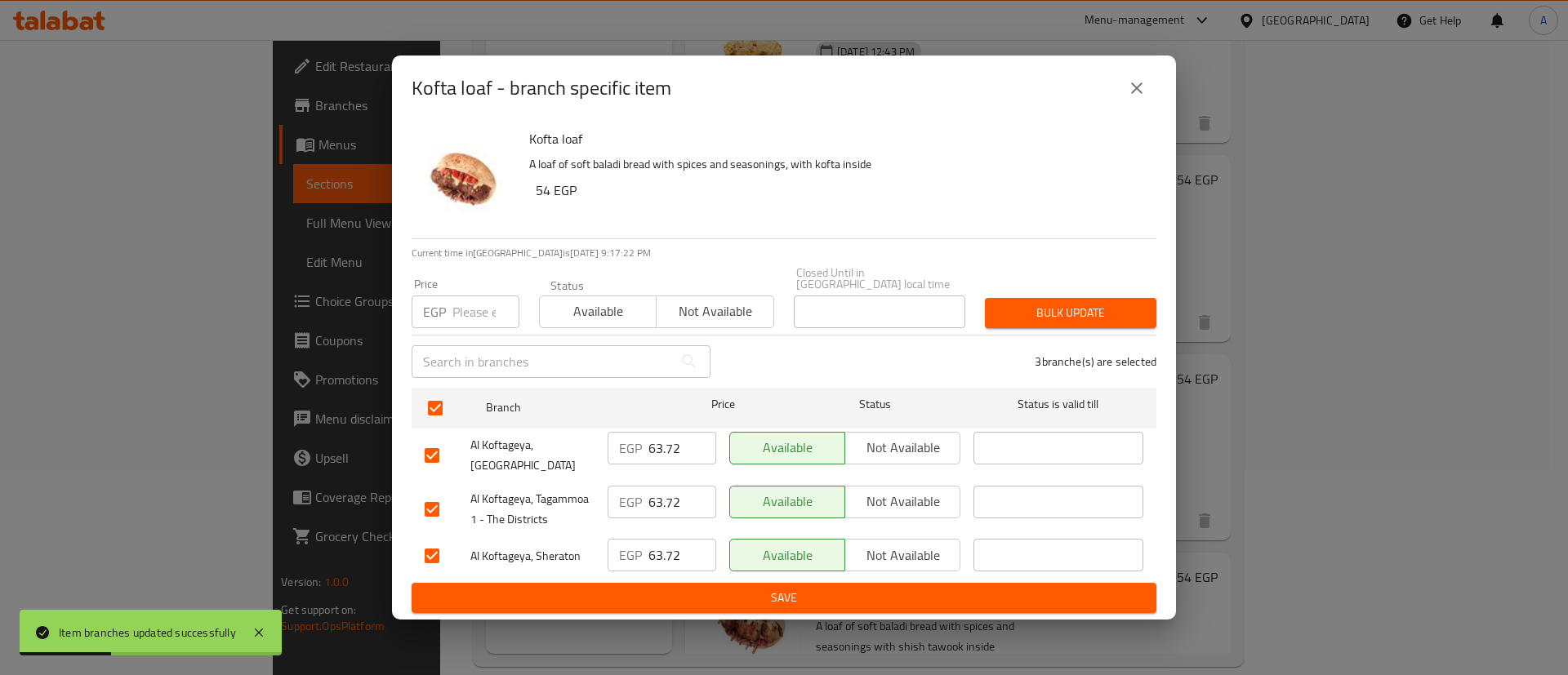
click at [453, 308] on input "number" at bounding box center [486, 311] width 67 height 33
paste input "63.72"
type input "62.72"
click at [1082, 303] on span "Bulk update" at bounding box center [1070, 312] width 146 height 20
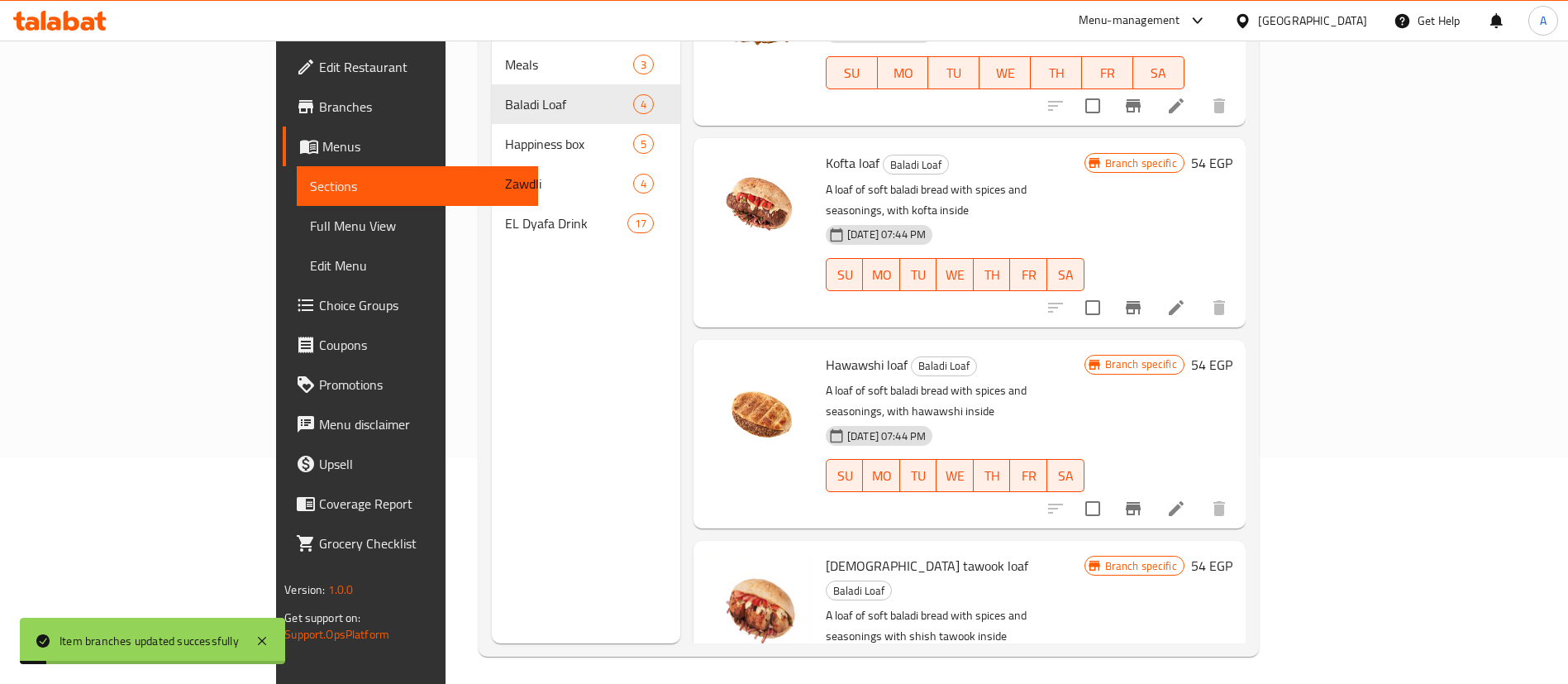
scroll to position [232, 0]
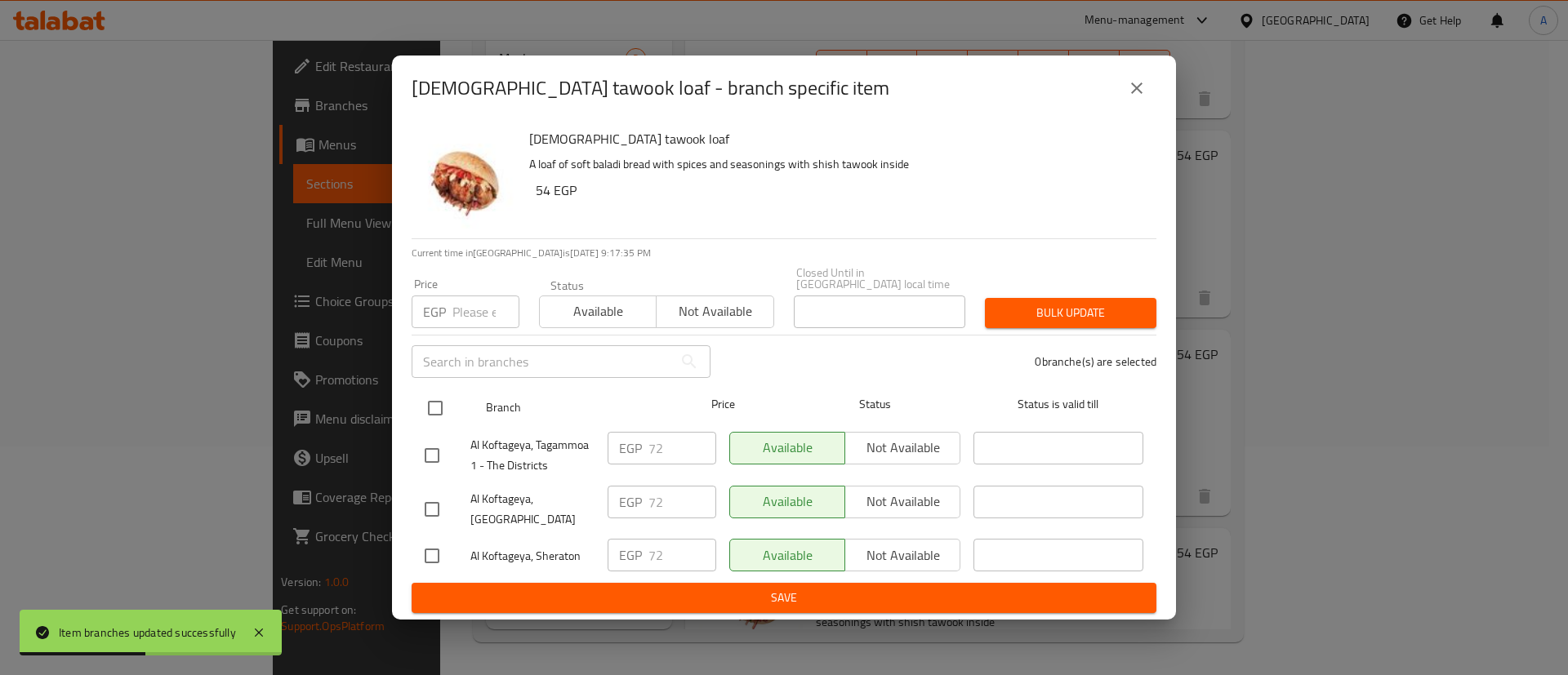
click at [440, 396] on input "checkbox" at bounding box center [434, 408] width 34 height 34
checkbox input "true"
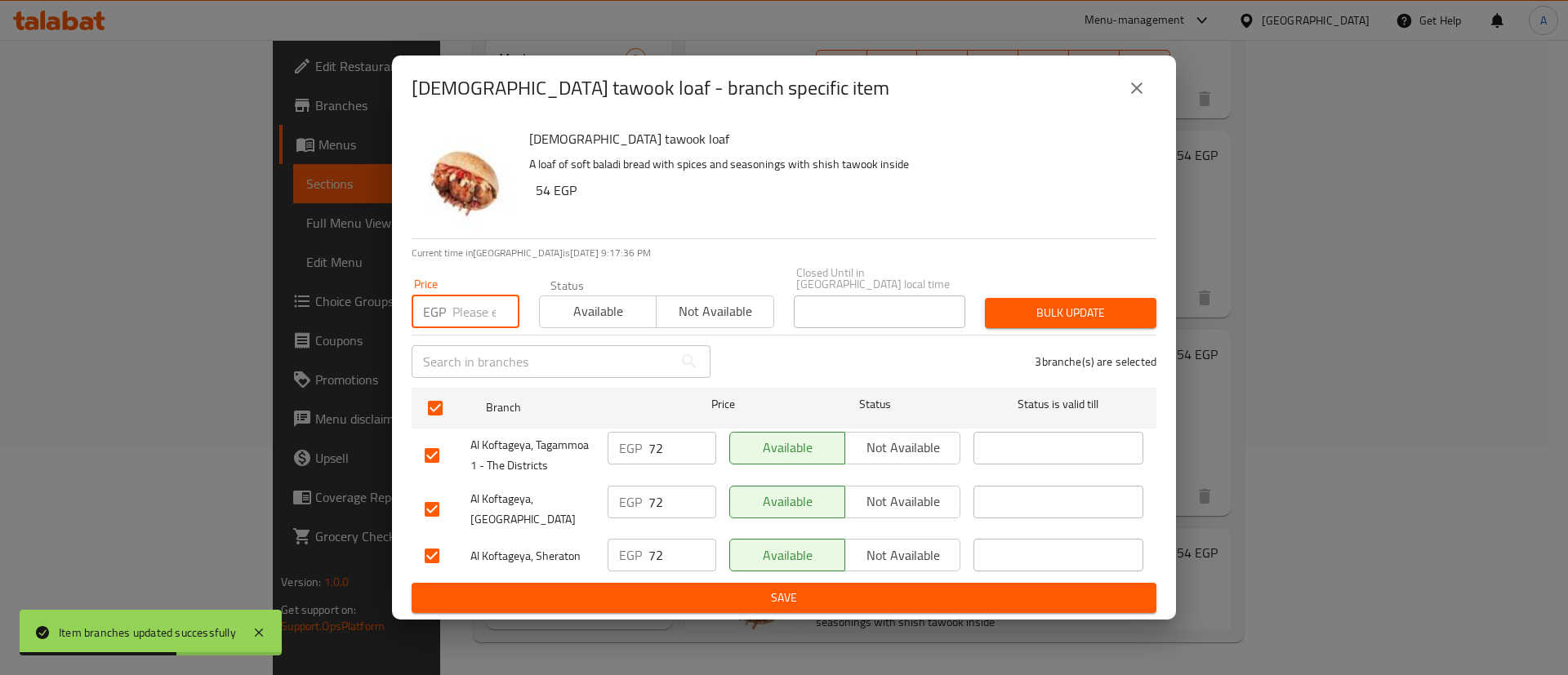
click at [463, 311] on input "number" at bounding box center [486, 311] width 67 height 33
paste input "63.72"
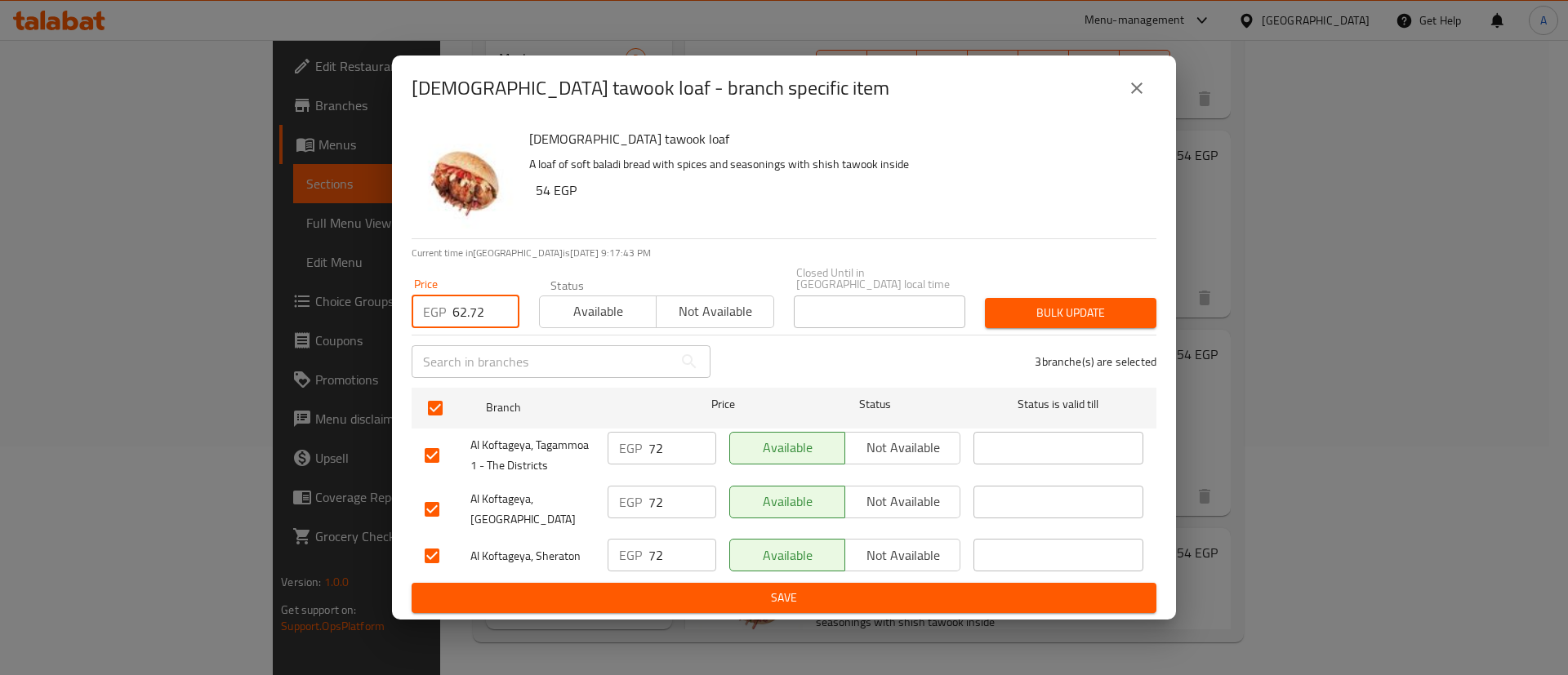
type input "62.72"
click at [1055, 303] on span "Bulk update" at bounding box center [1070, 312] width 146 height 20
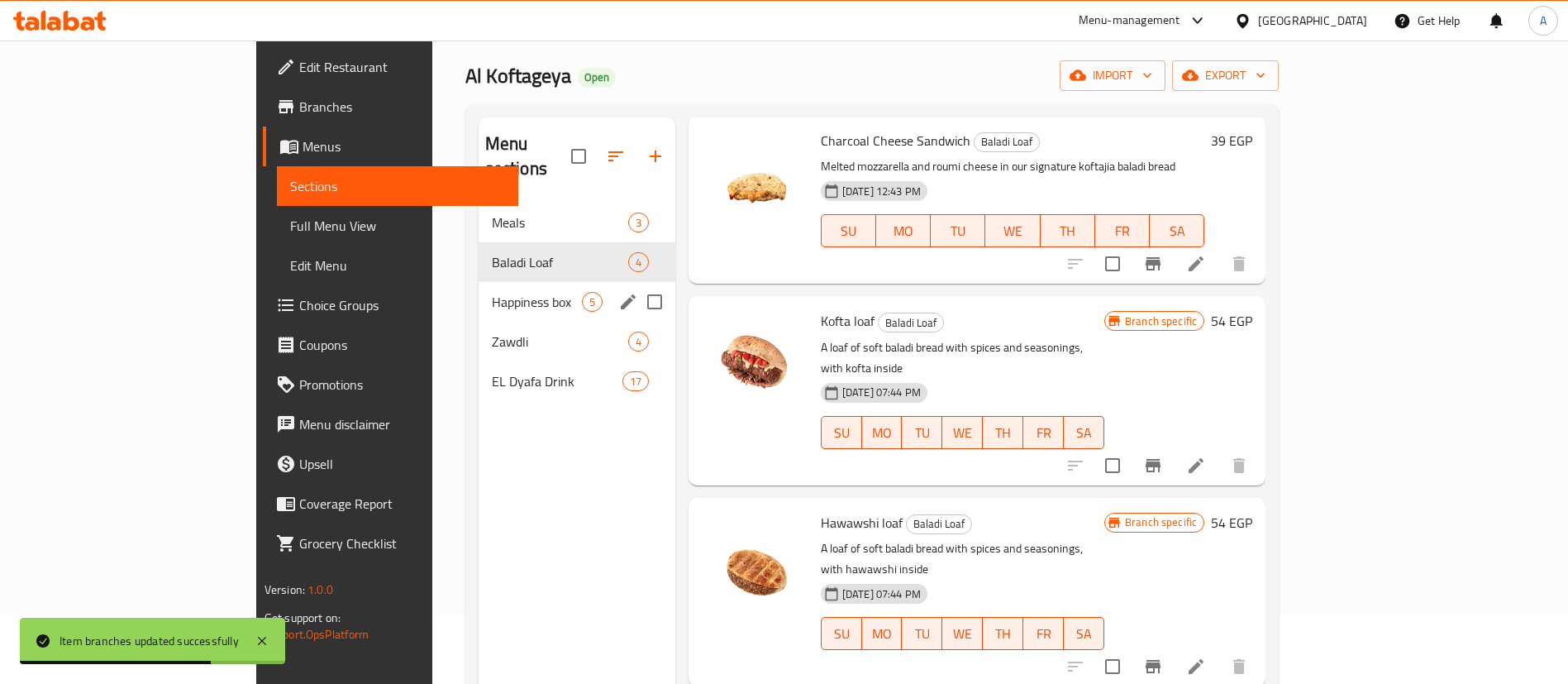
scroll to position [66, 0]
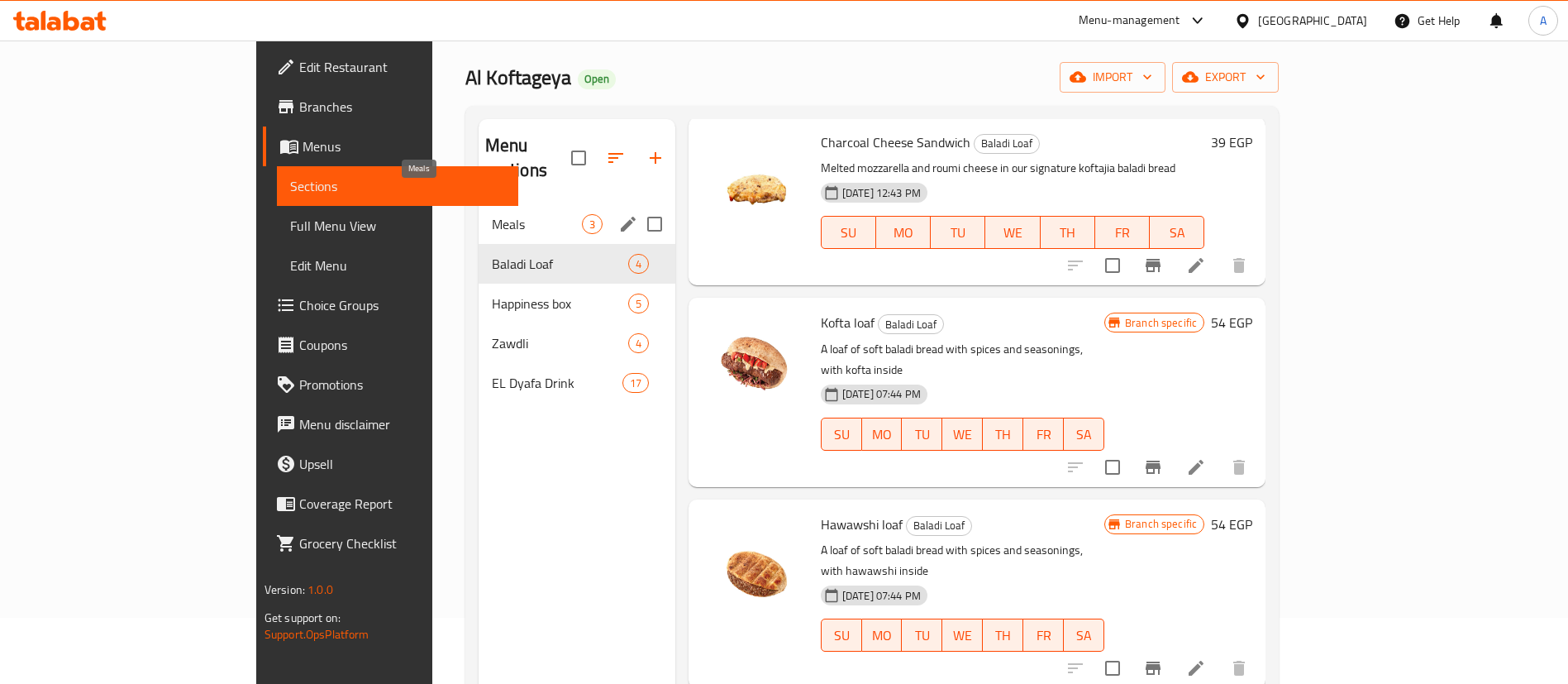
click at [492, 215] on span "Meals" at bounding box center [536, 224] width 90 height 20
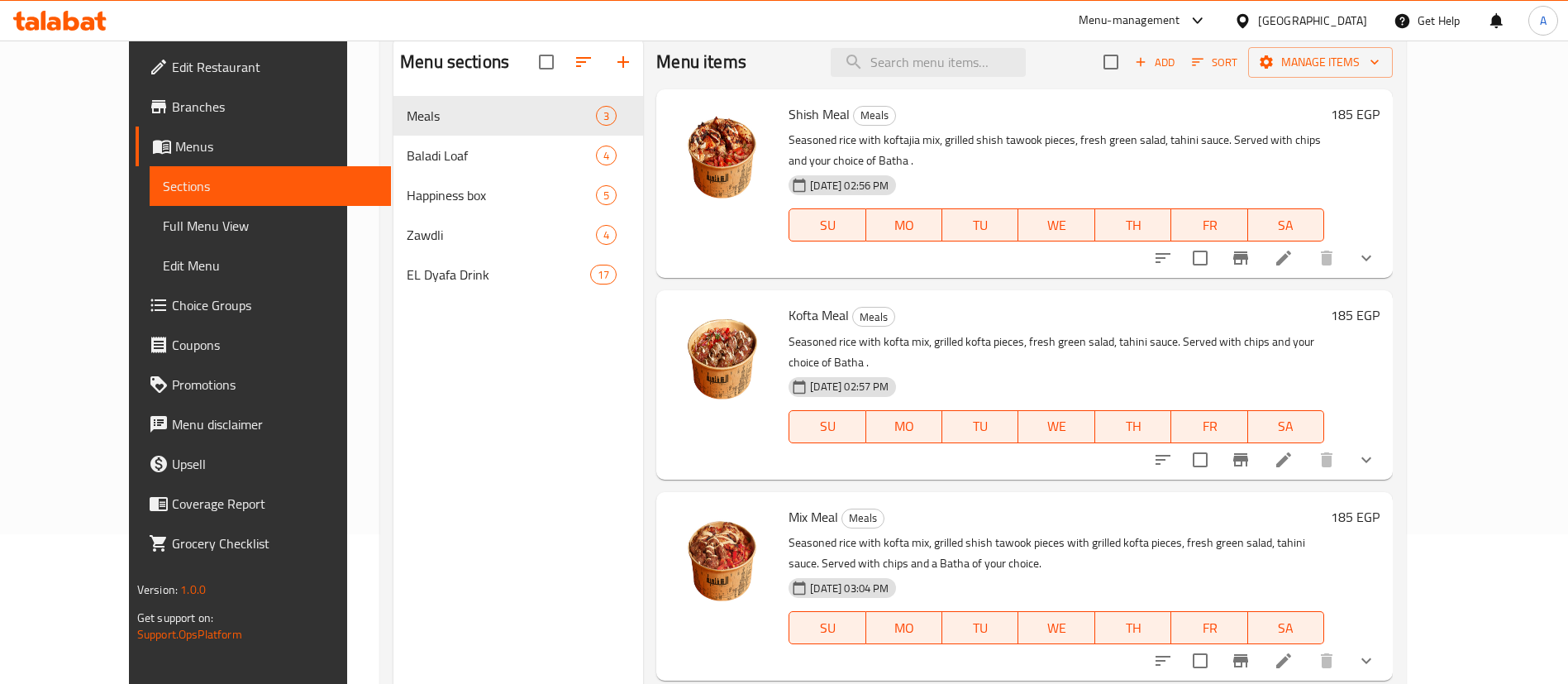
scroll to position [148, 0]
click at [1377, 249] on icon "show more" at bounding box center [1367, 258] width 20 height 20
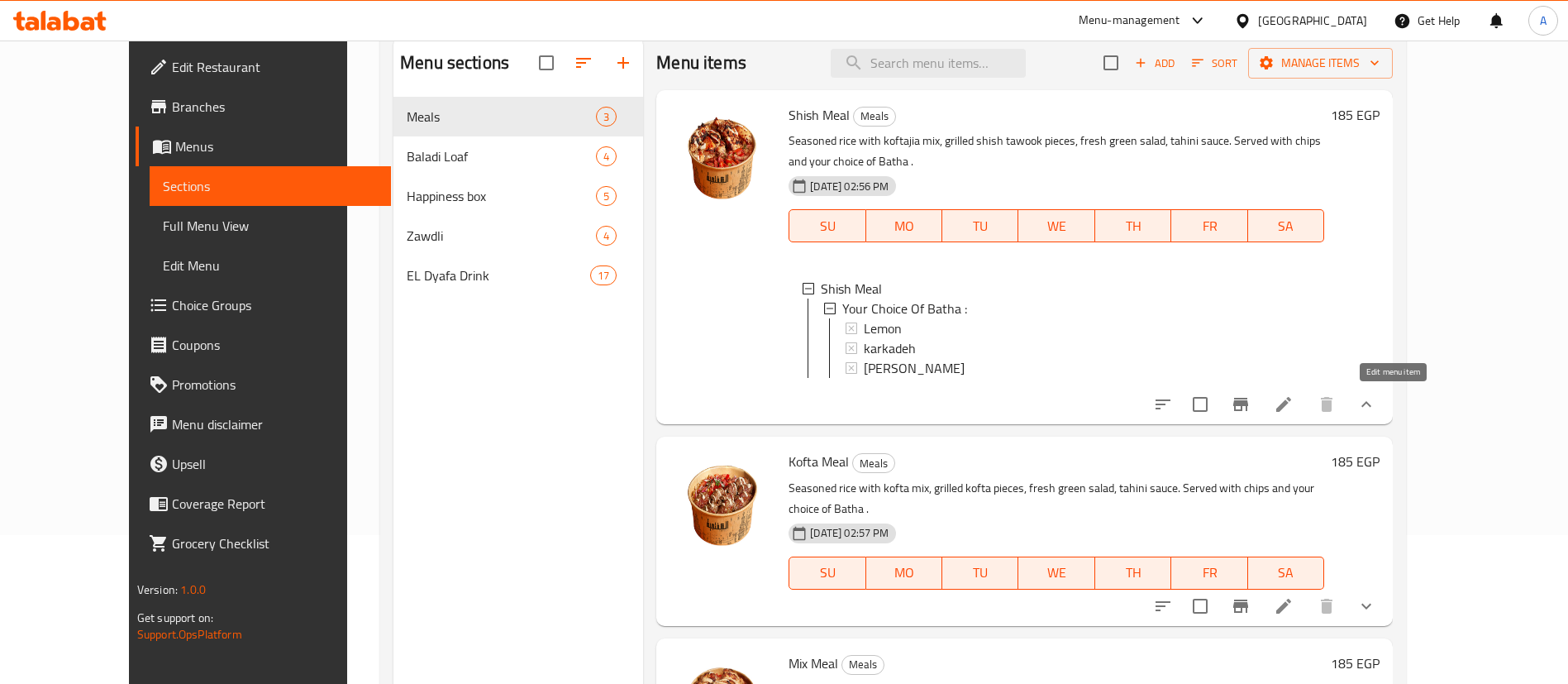
click at [1294, 396] on icon at bounding box center [1284, 404] width 20 height 20
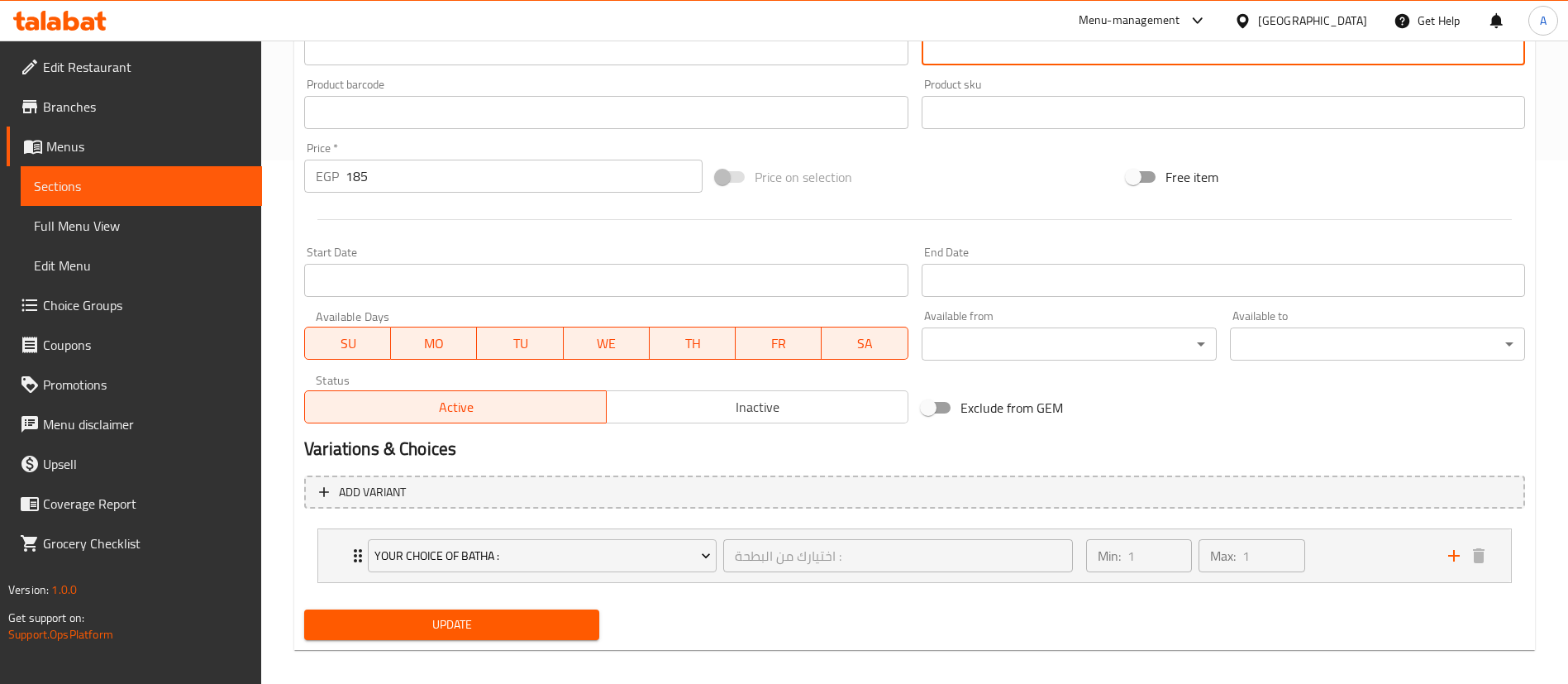
scroll to position [536, 0]
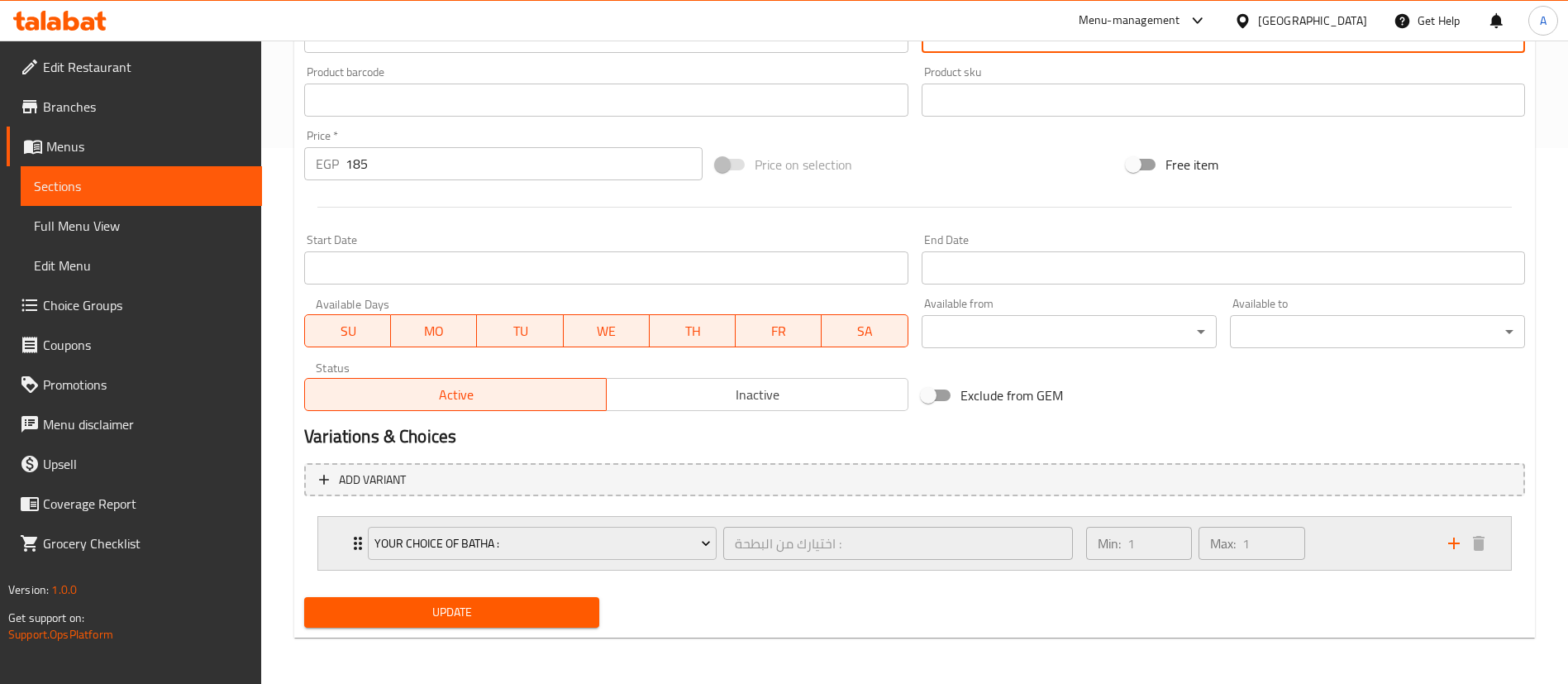
click at [325, 539] on div "Your Choice Of Batha : اختيارك من البطحة : ​ Min: 1 ​ Max: 1 ​" at bounding box center [915, 543] width 1193 height 53
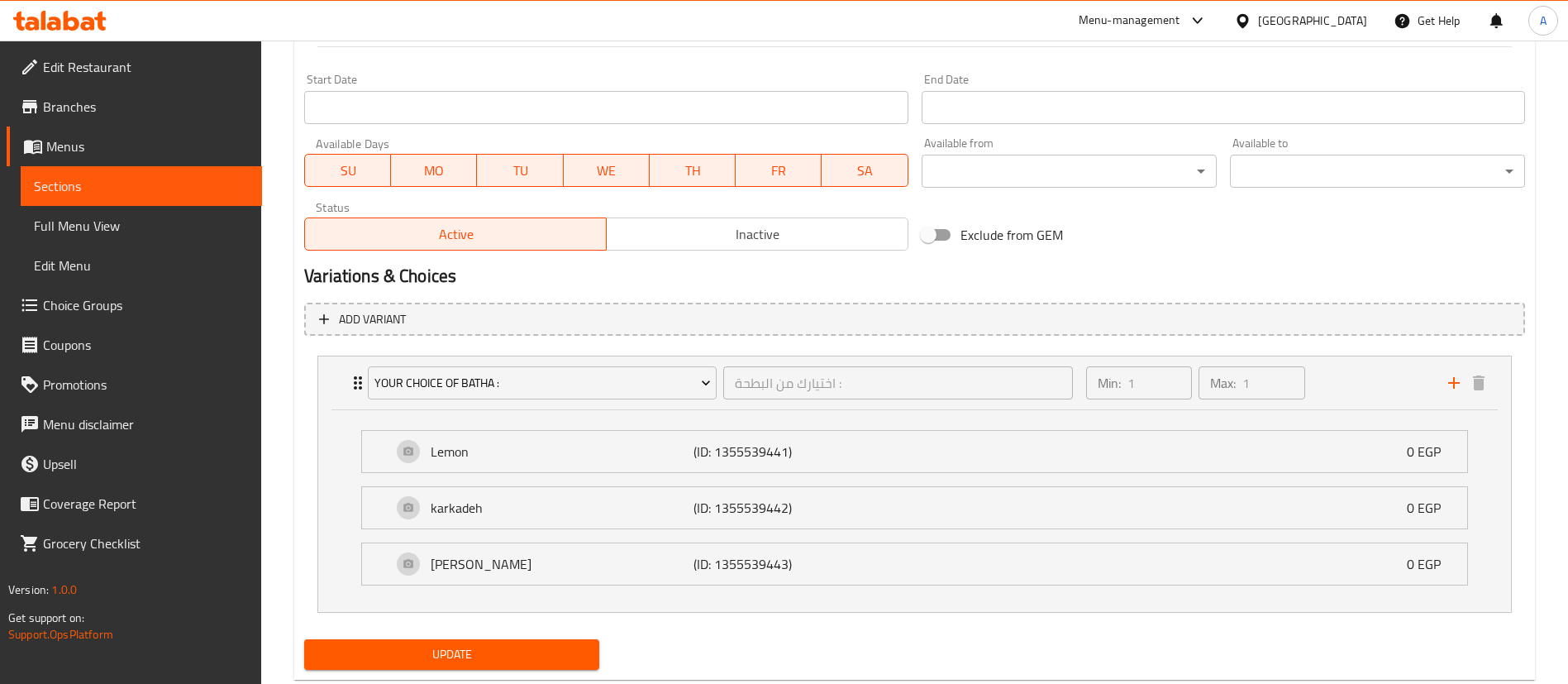
scroll to position [701, 0]
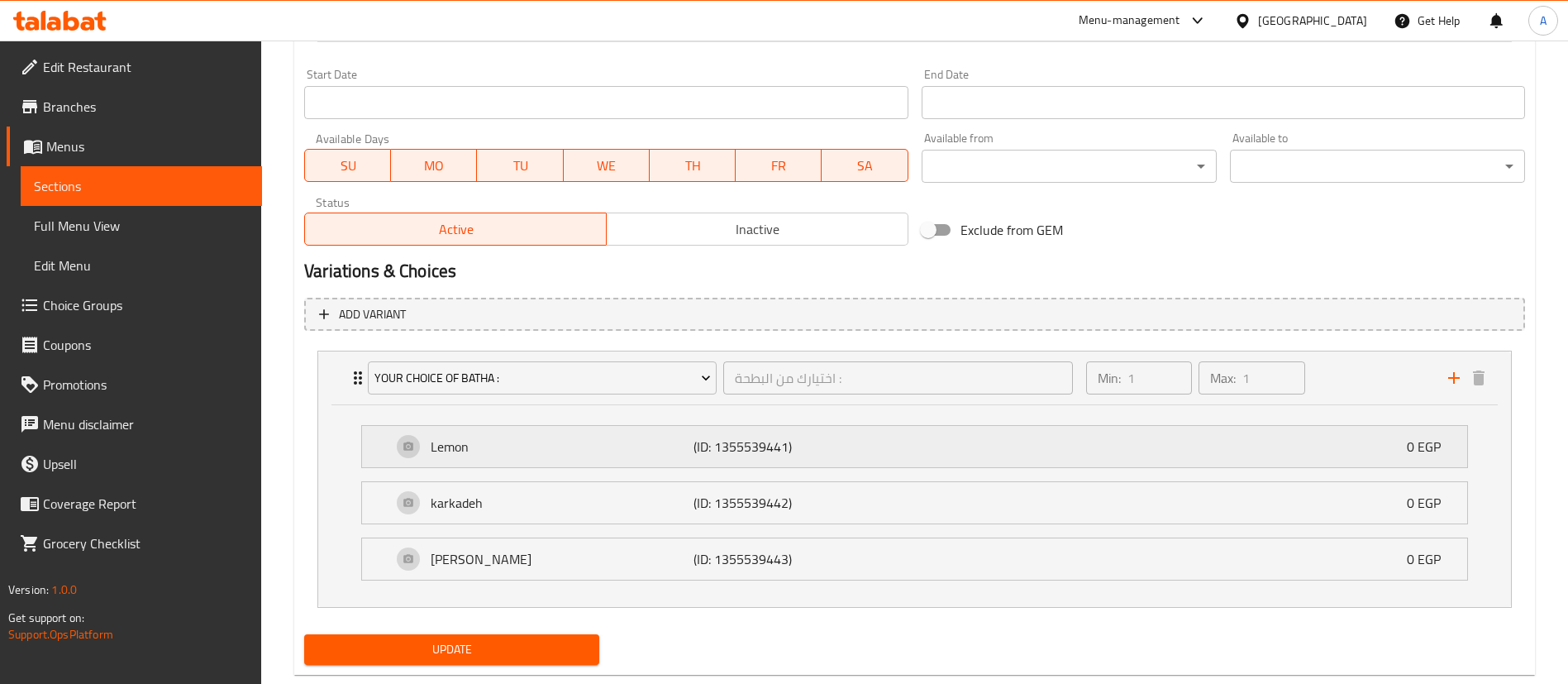
click at [451, 462] on div "Lemon (ID: 1355539441) 0 EGP" at bounding box center [919, 446] width 1056 height 41
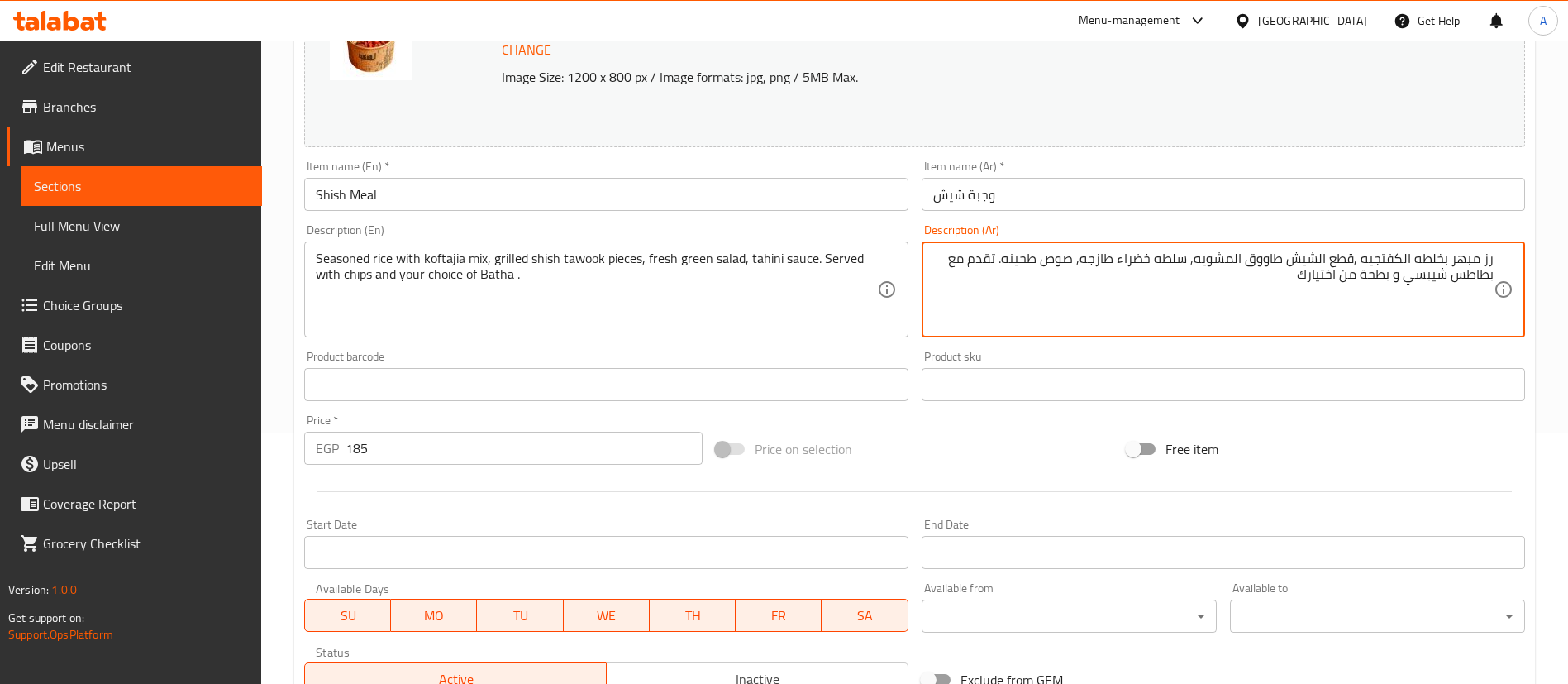
scroll to position [0, 0]
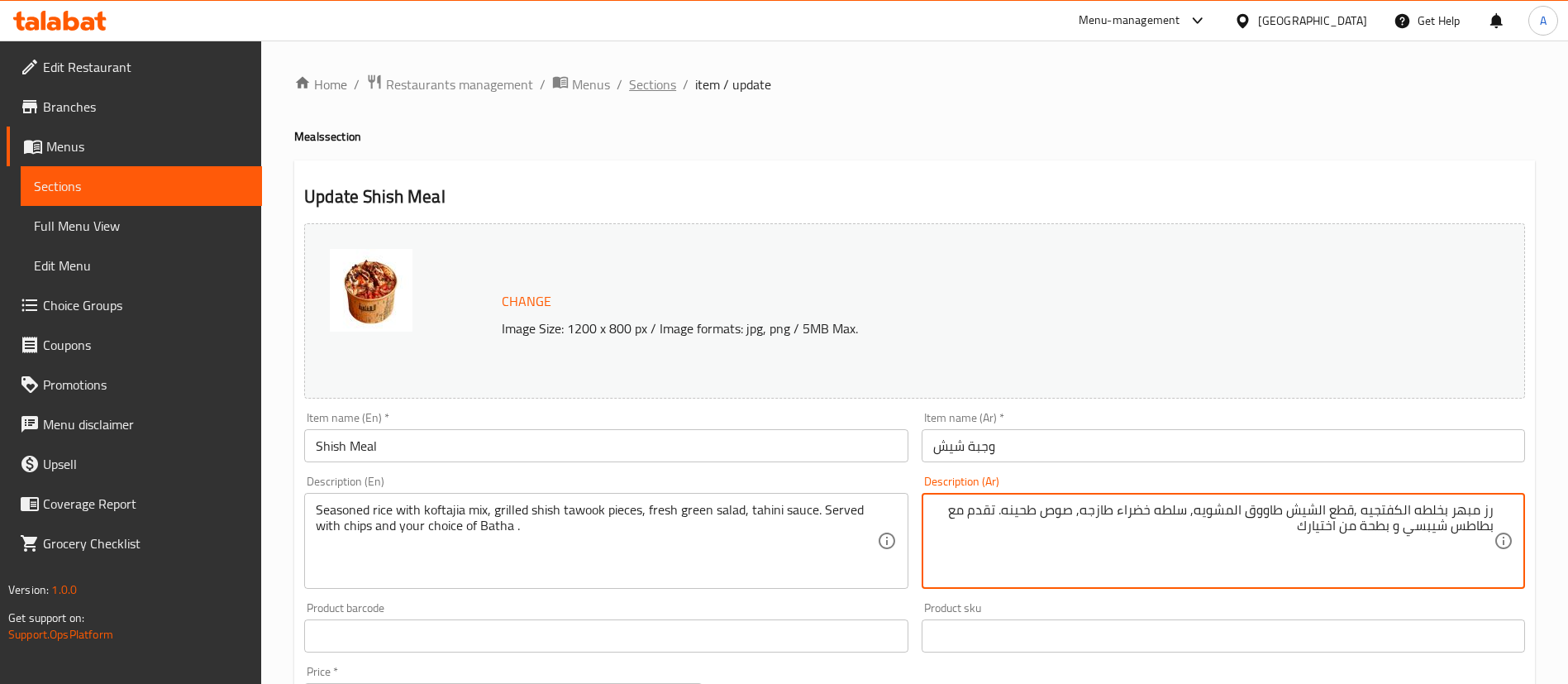
click at [651, 78] on span "Sections" at bounding box center [653, 84] width 47 height 20
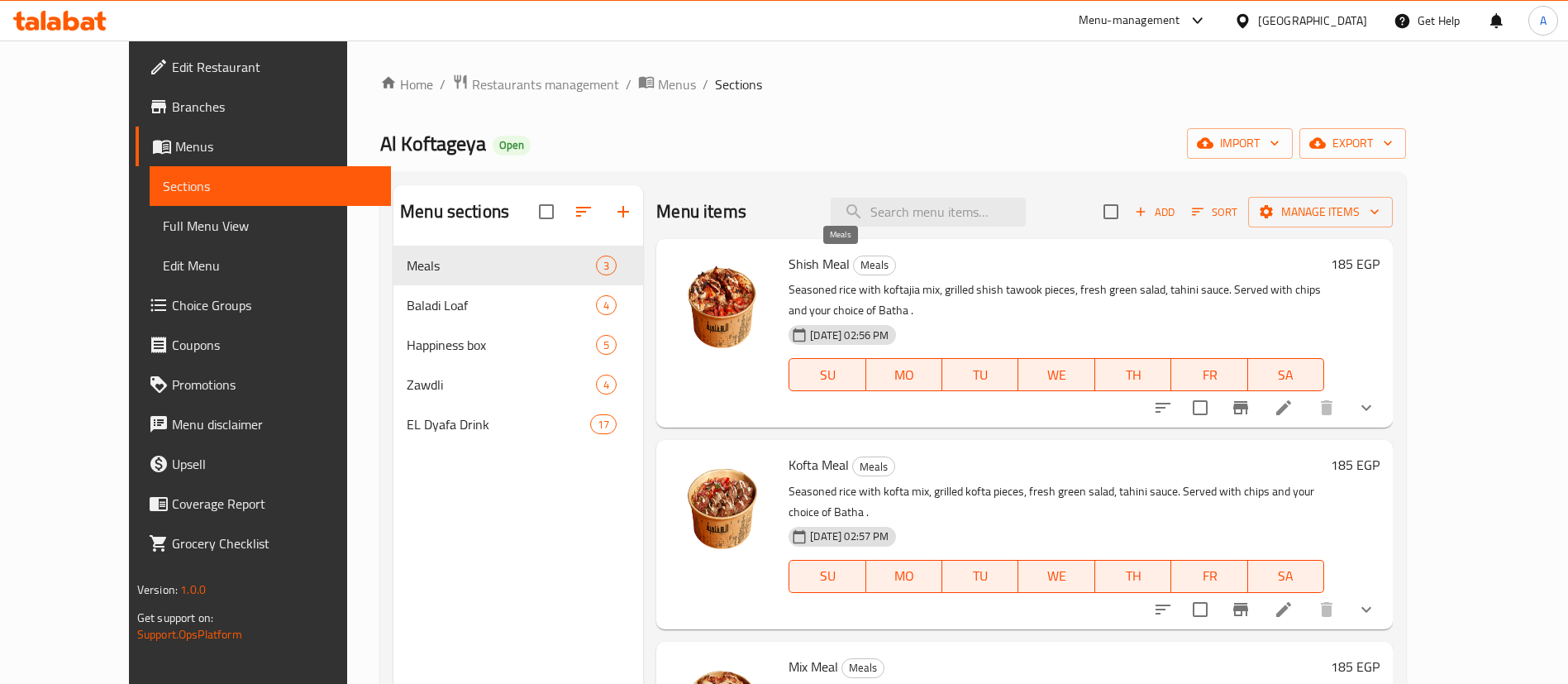
click at [854, 263] on span "Meals" at bounding box center [874, 265] width 41 height 19
copy span "Meals"
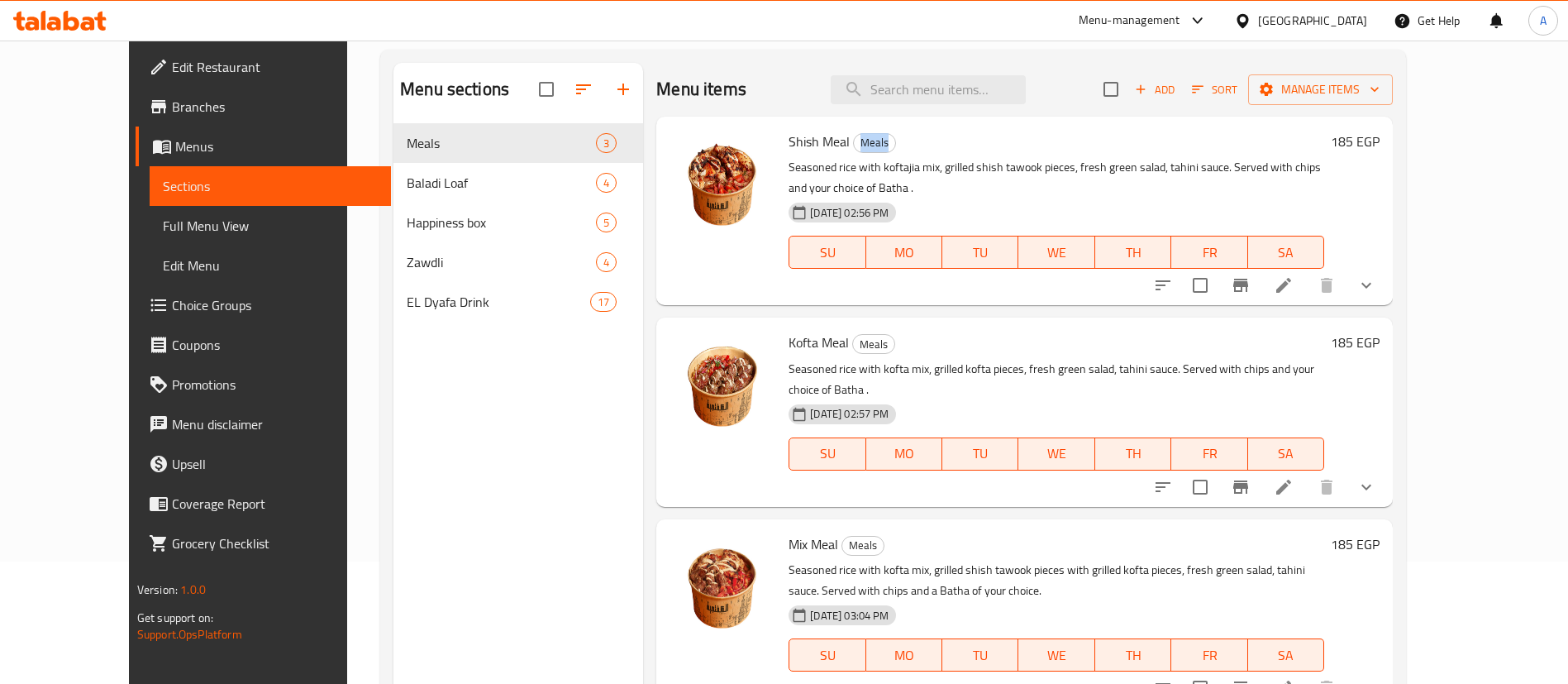
scroll to position [165, 0]
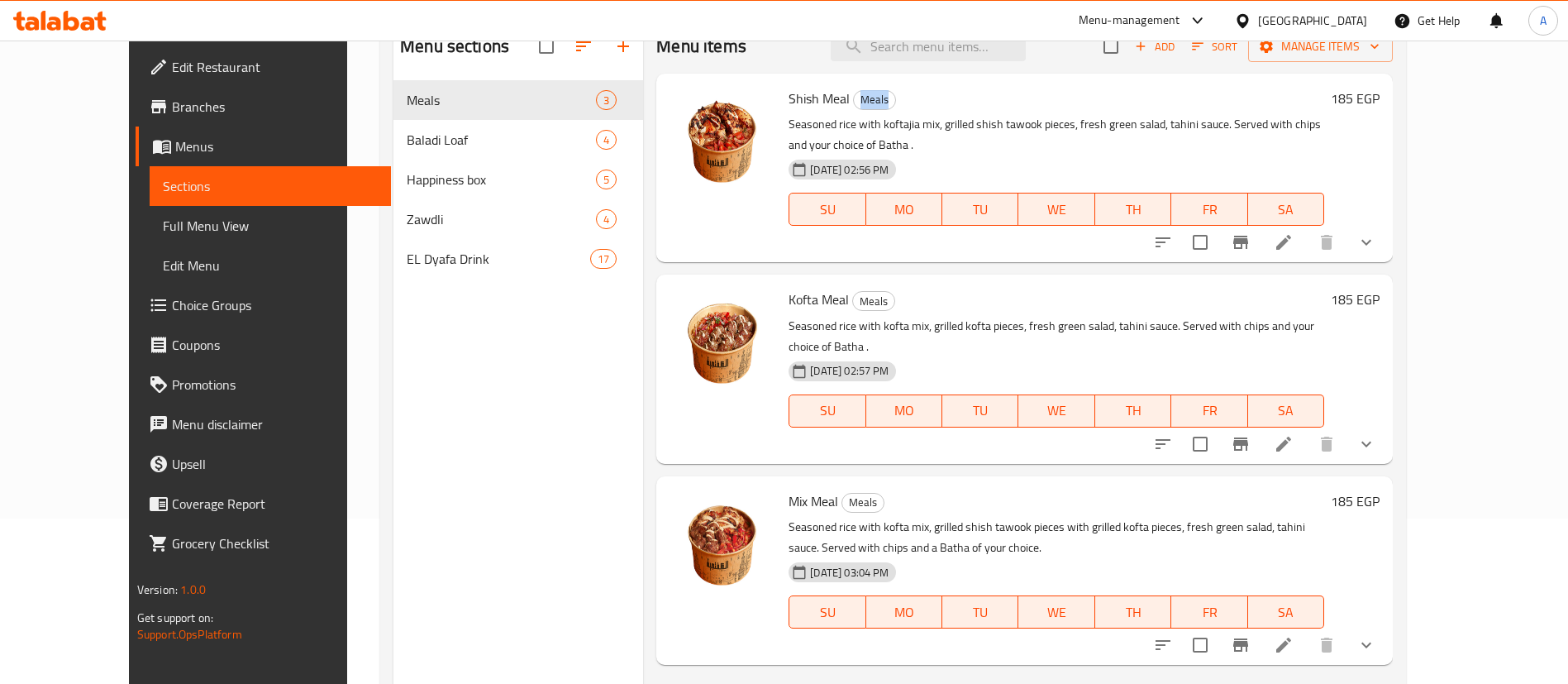
click at [1387, 424] on button "show more" at bounding box center [1366, 443] width 39 height 39
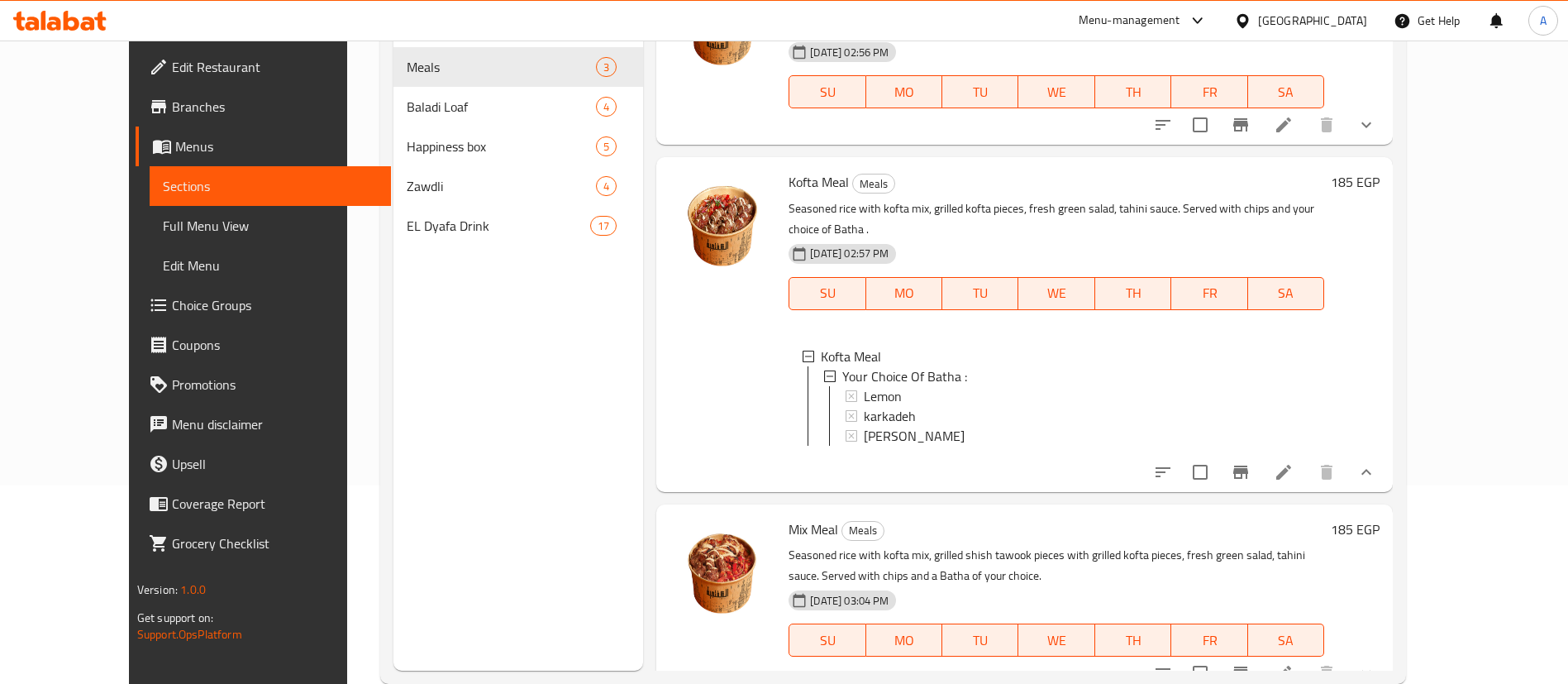
scroll to position [232, 0]
